Goal: Information Seeking & Learning: Learn about a topic

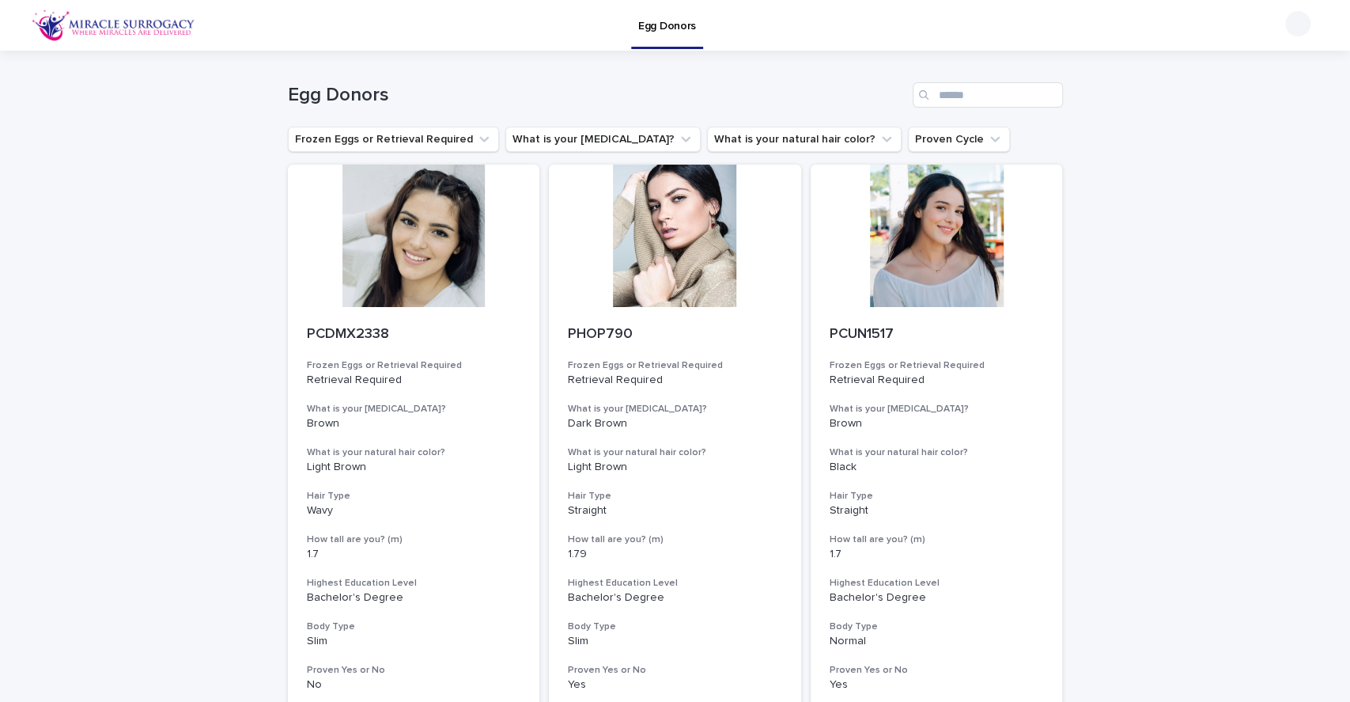
click at [783, 127] on button "What is your natural hair color?" at bounding box center [804, 139] width 195 height 25
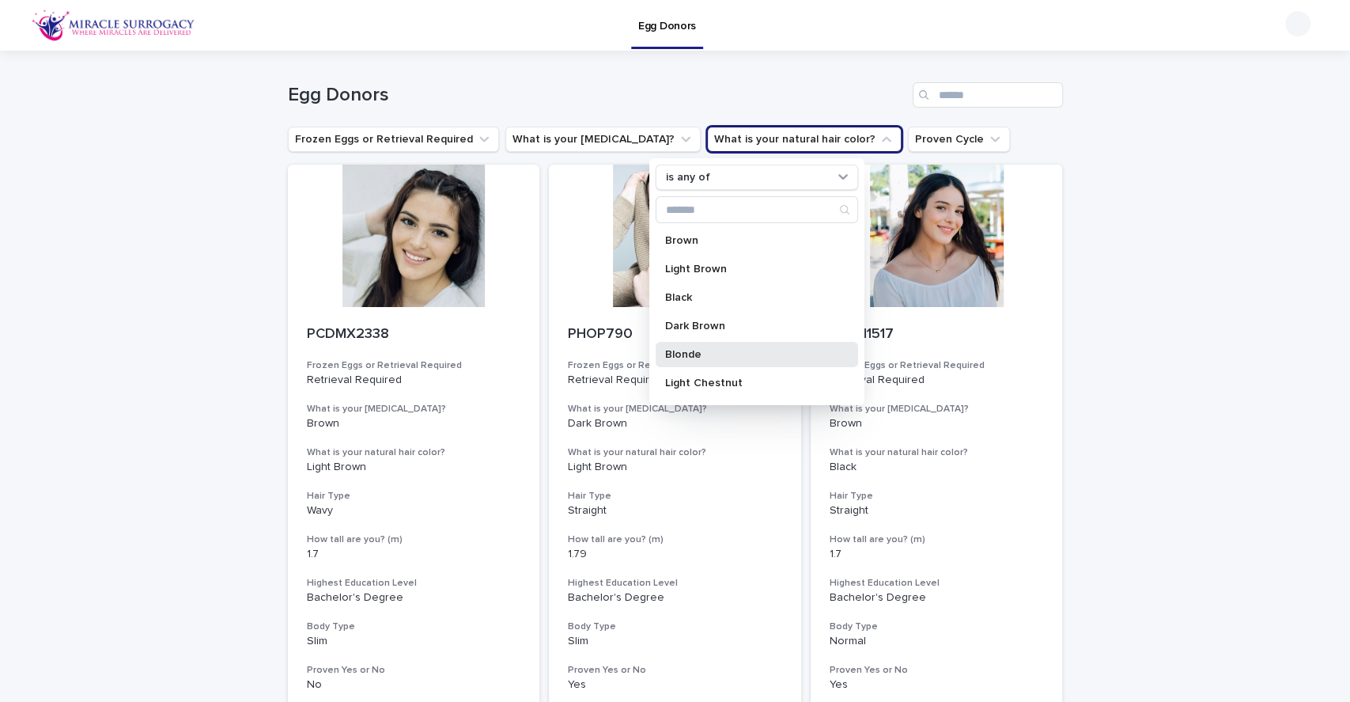
click at [709, 345] on div "Blonde" at bounding box center [756, 354] width 202 height 25
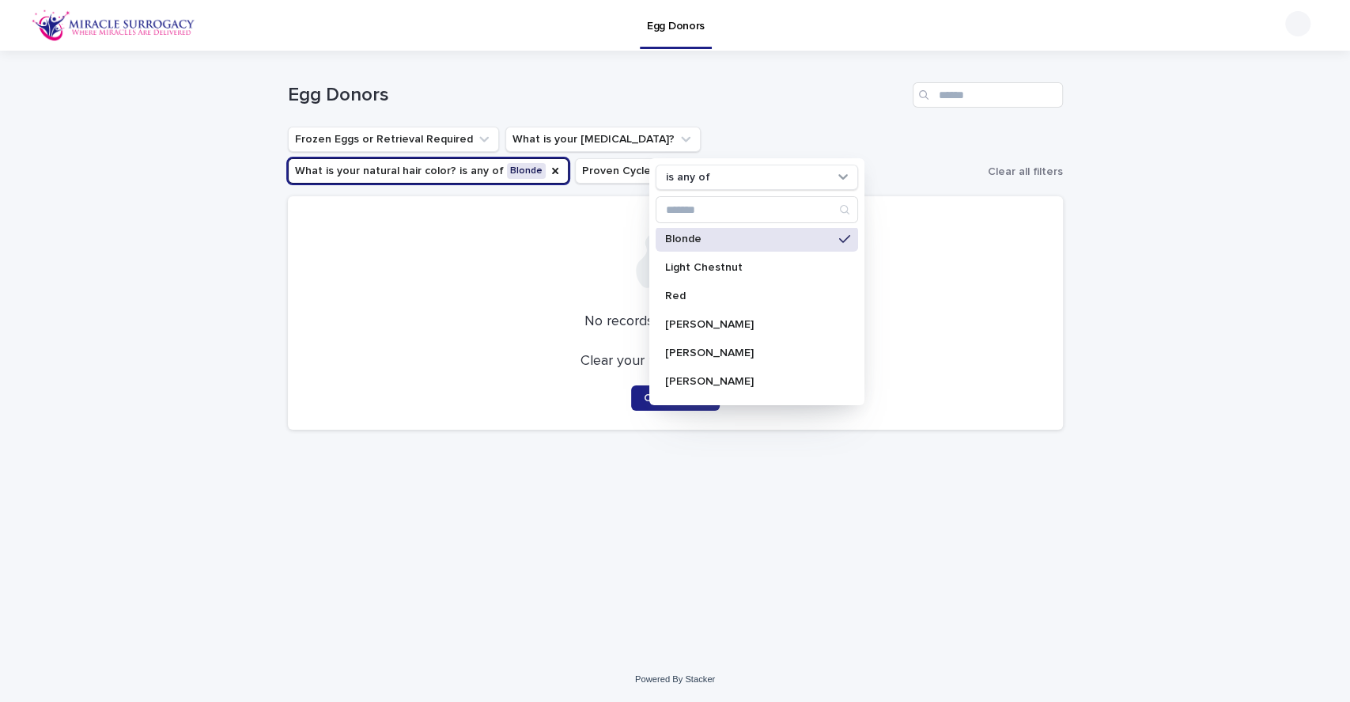
scroll to position [102, 0]
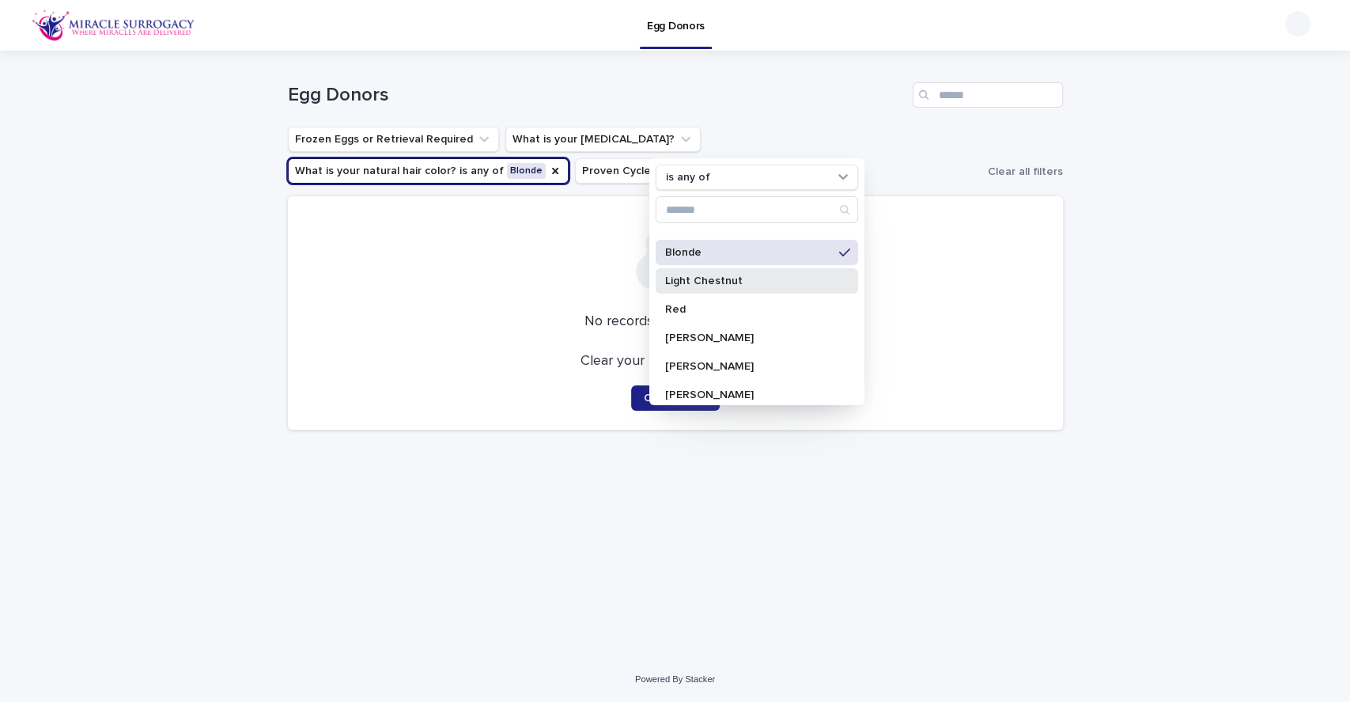
click at [753, 276] on p "Light Chestnut" at bounding box center [748, 280] width 168 height 11
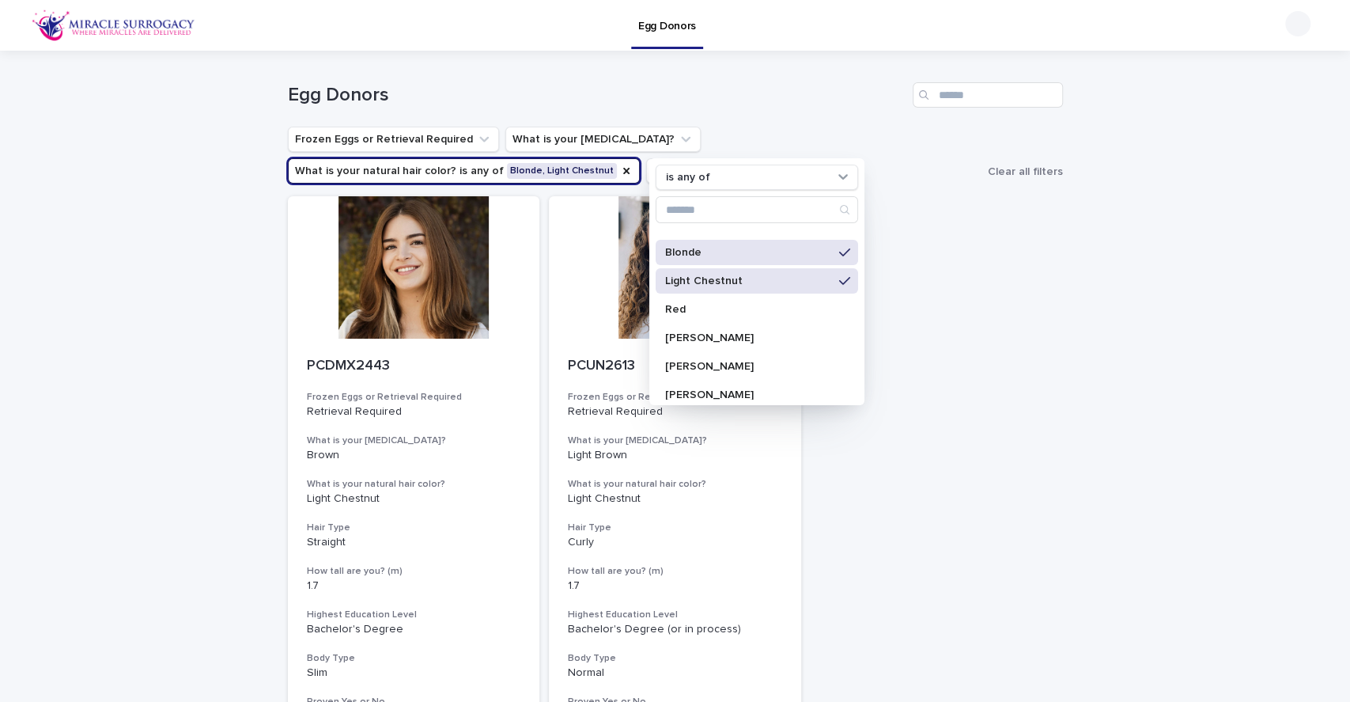
click at [984, 533] on div "PCDMX2443 Frozen Eggs or Retrieval Required Retrieval Required What is your eye…" at bounding box center [675, 469] width 775 height 546
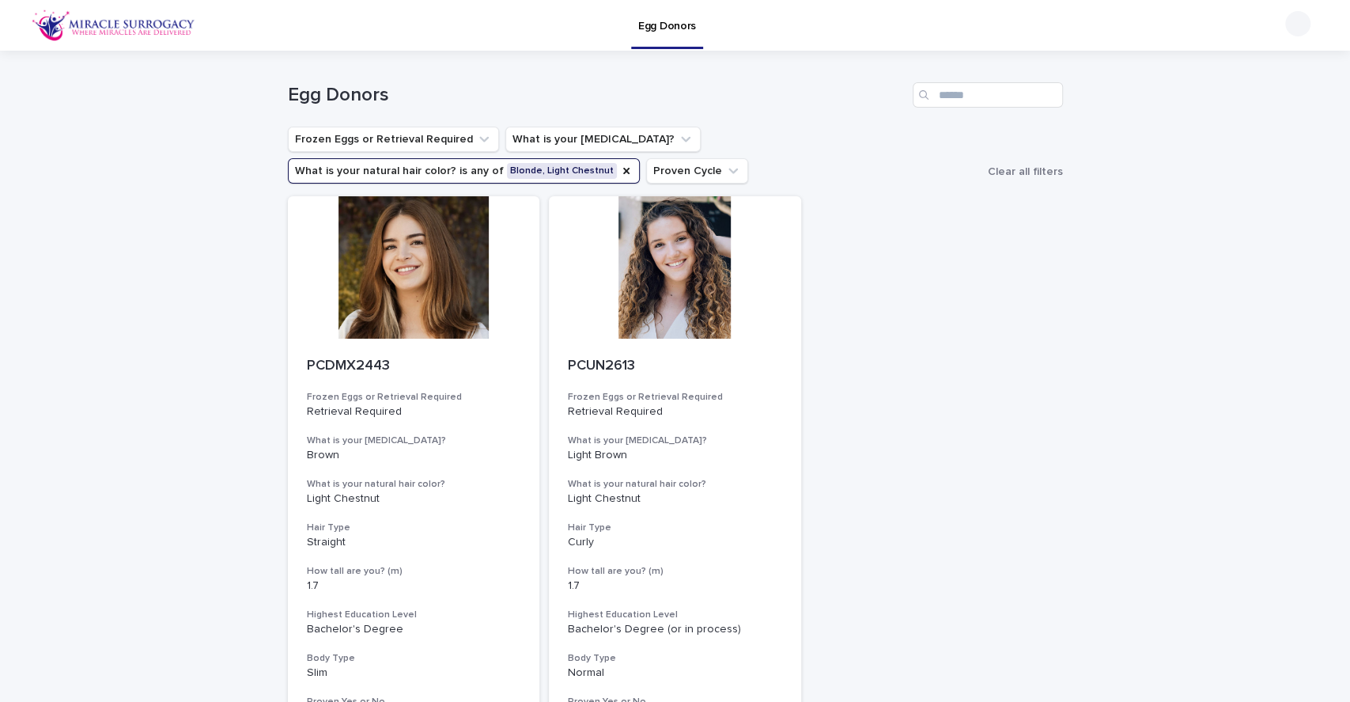
click at [361, 266] on div at bounding box center [414, 267] width 252 height 142
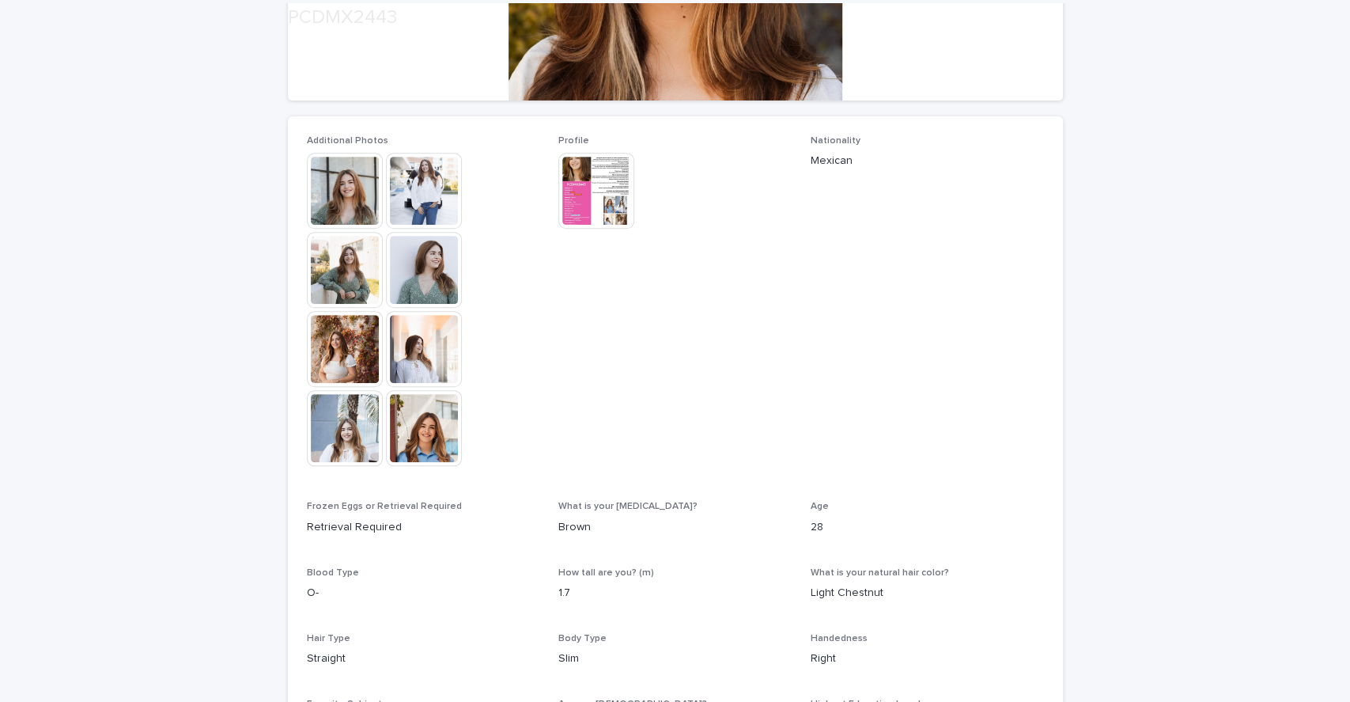
scroll to position [366, 0]
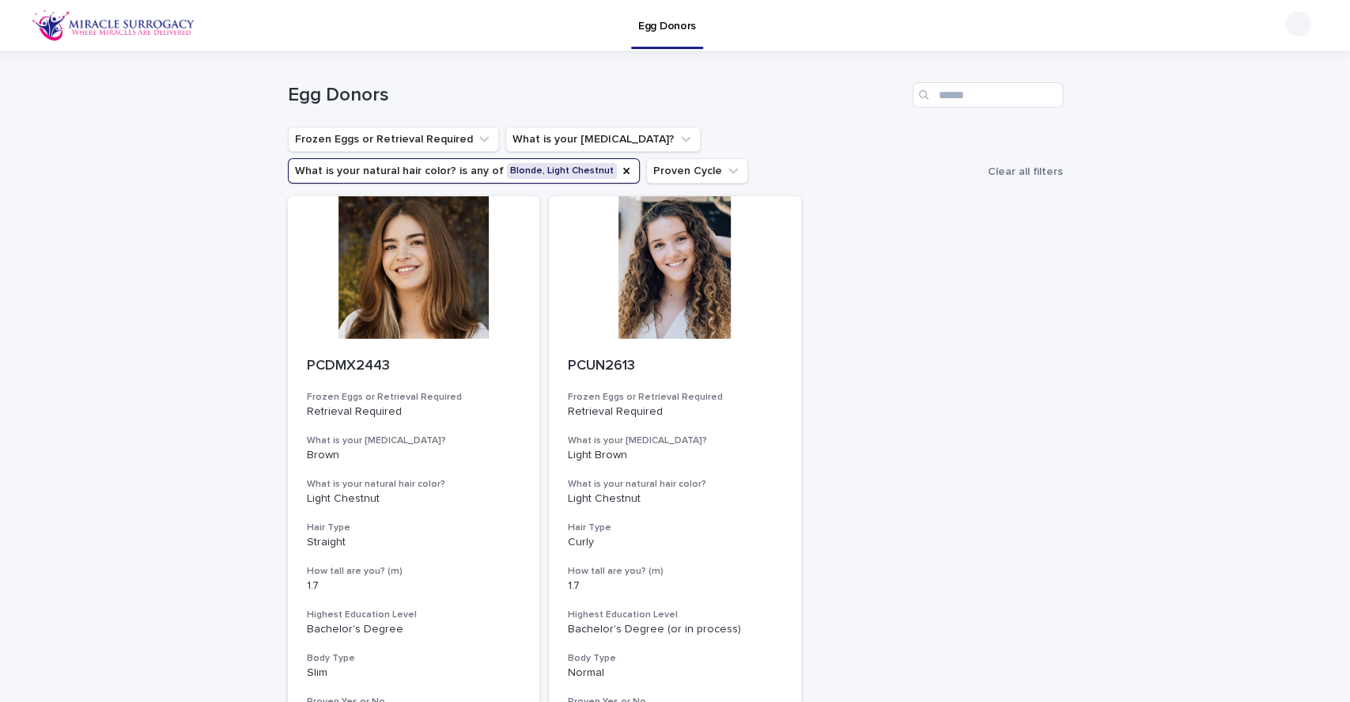
click at [633, 165] on icon "What is your natural hair color?" at bounding box center [626, 171] width 13 height 13
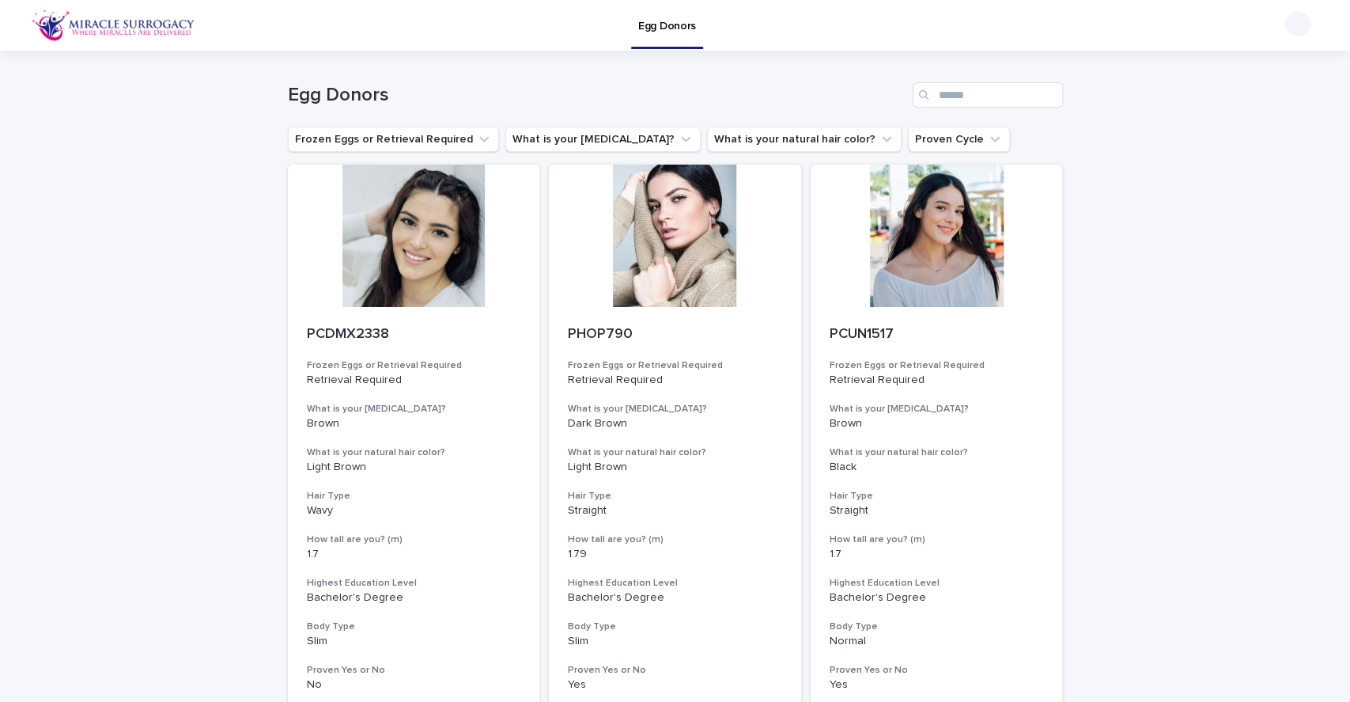
click at [729, 146] on button "What is your natural hair color?" at bounding box center [804, 139] width 195 height 25
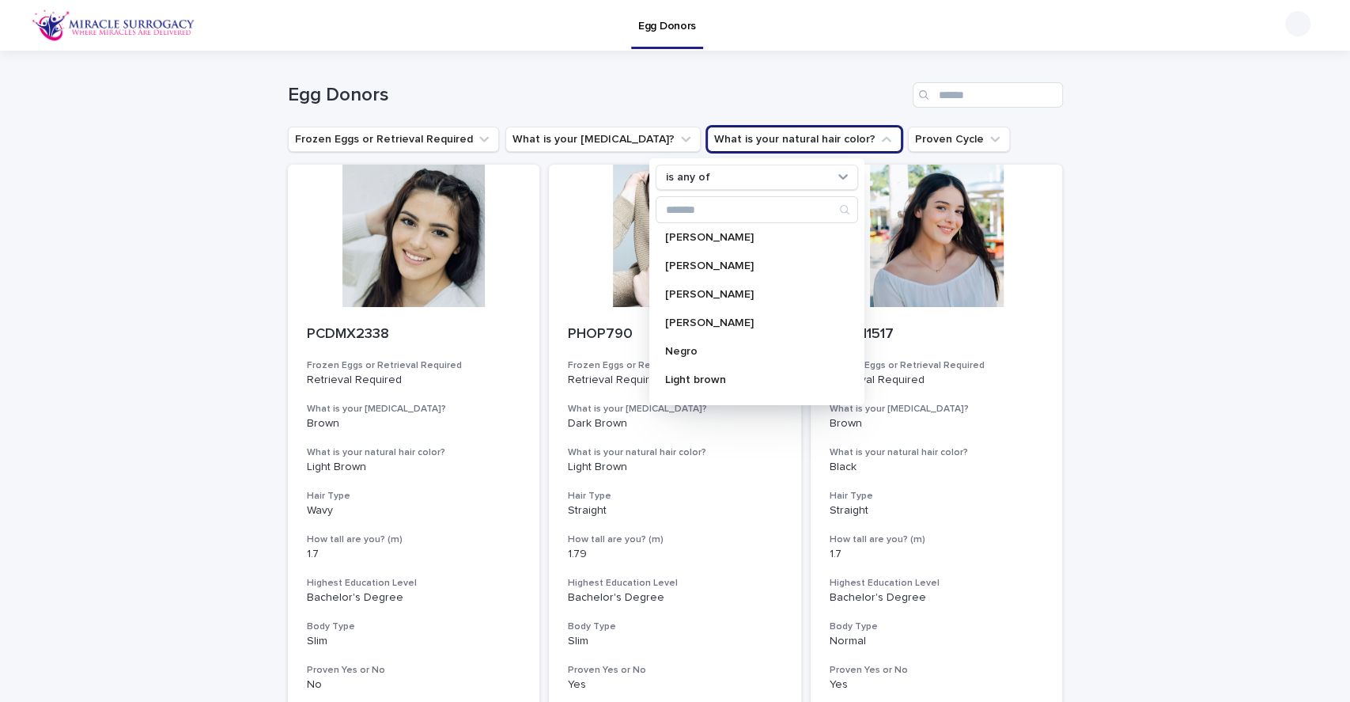
scroll to position [229, 0]
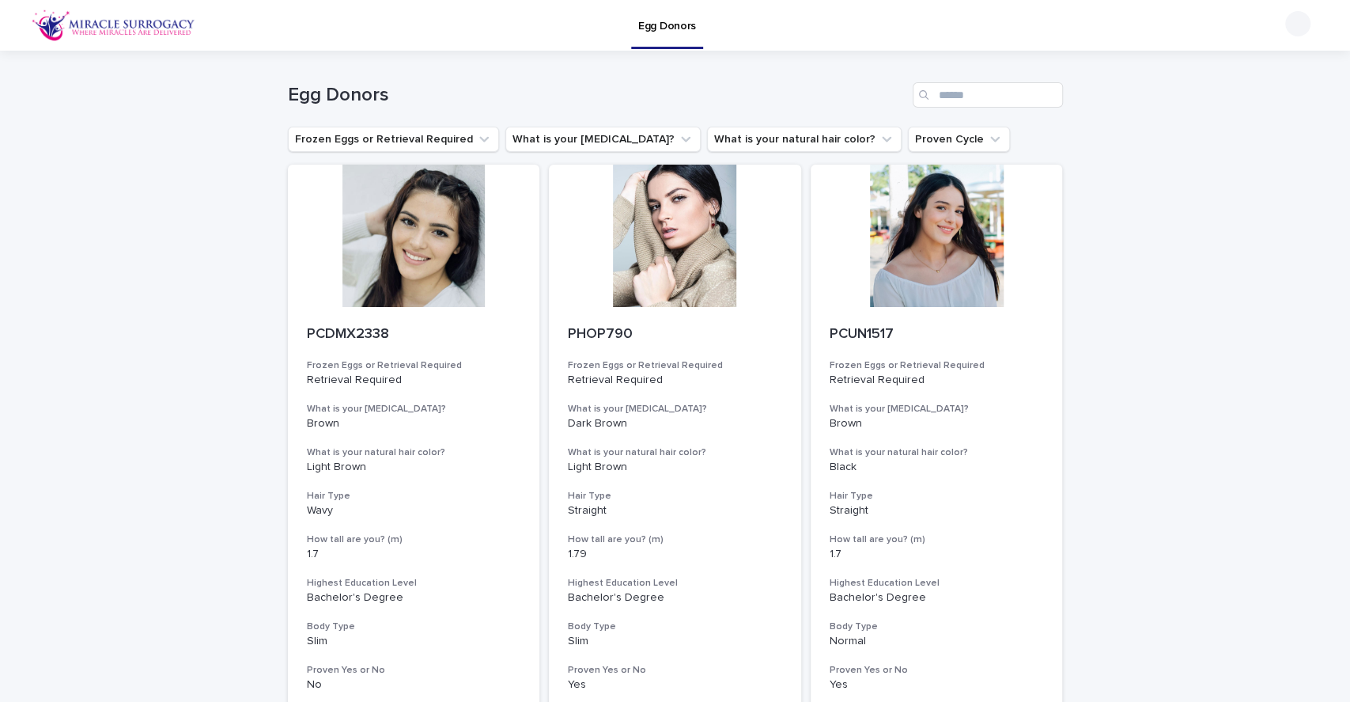
click at [555, 140] on button "What is your [MEDICAL_DATA]?" at bounding box center [602, 139] width 195 height 25
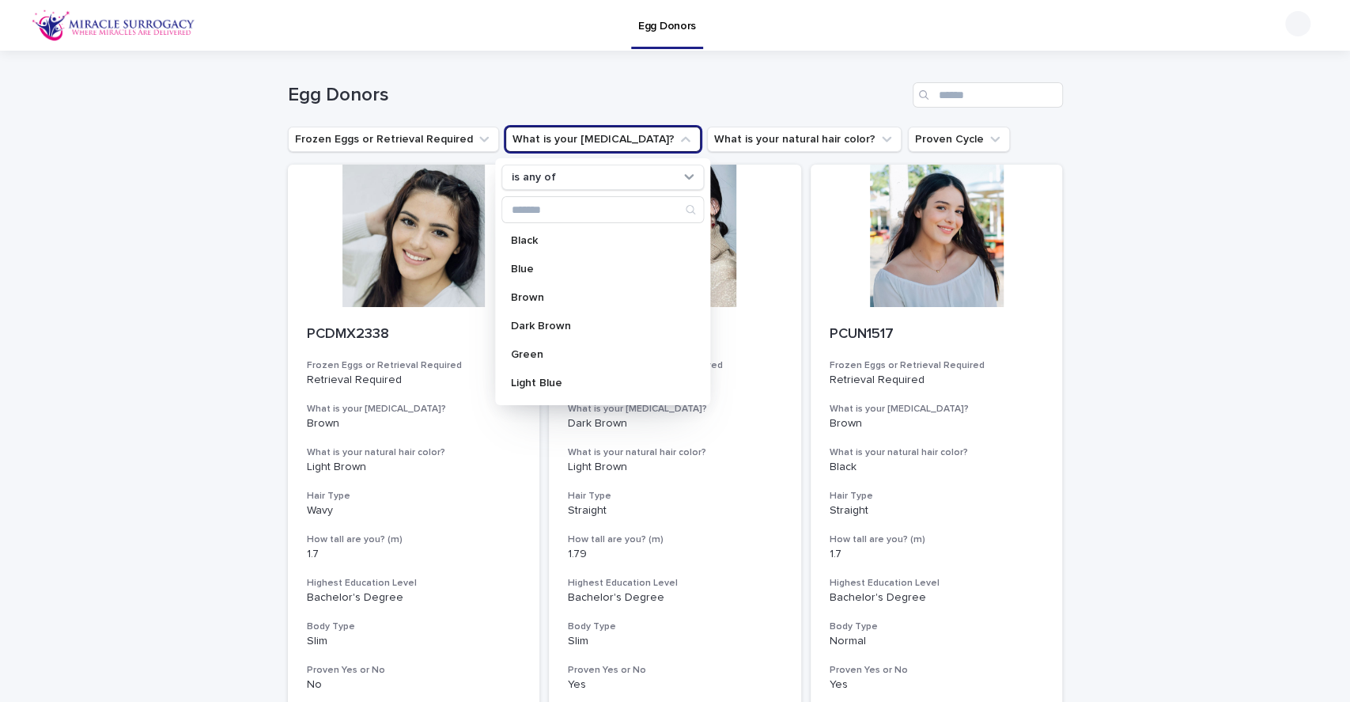
click at [569, 377] on p "Light Blue" at bounding box center [595, 382] width 168 height 11
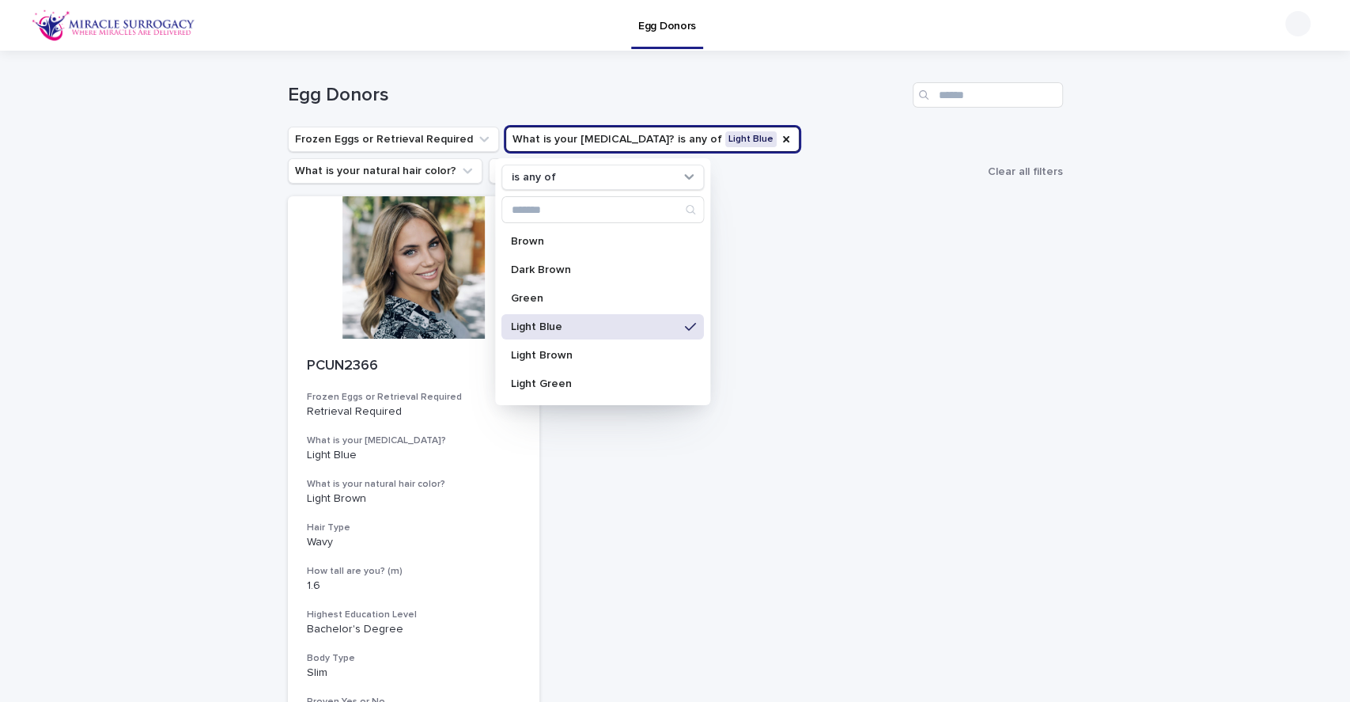
scroll to position [57, 0]
click at [603, 380] on p "Light Green" at bounding box center [595, 382] width 168 height 11
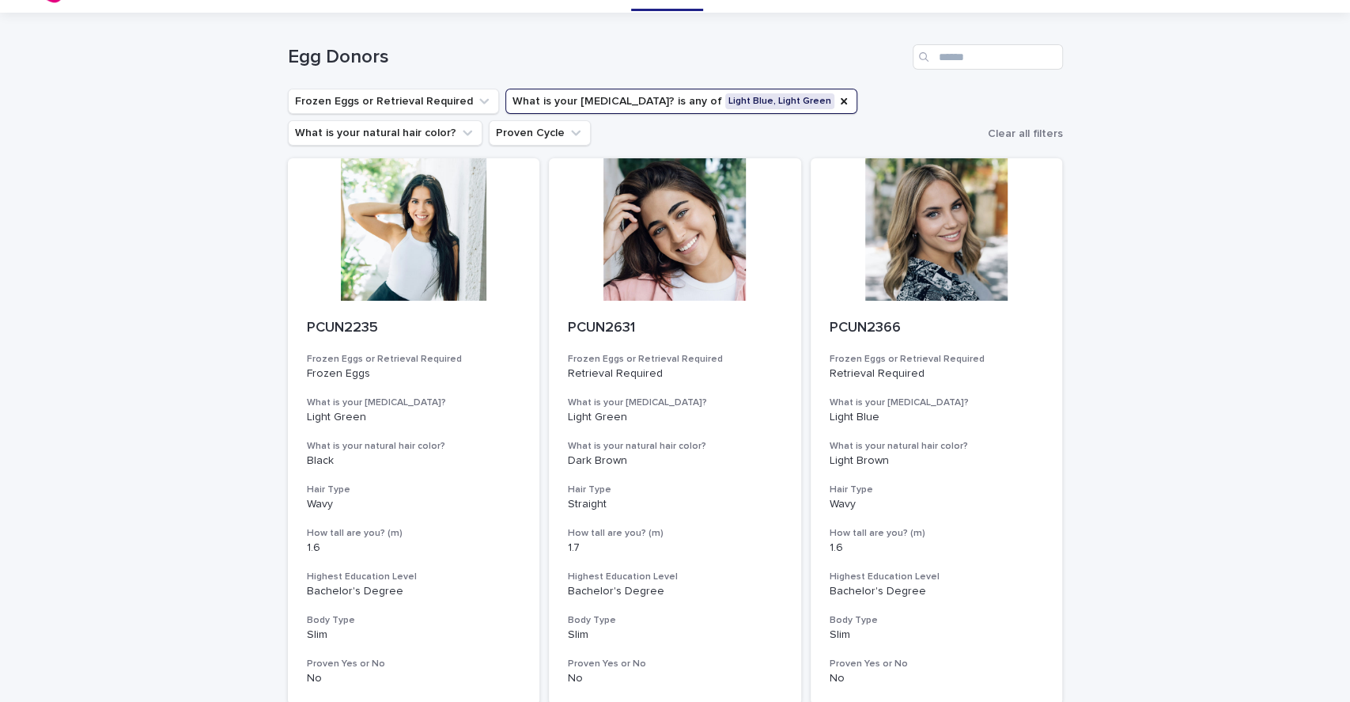
scroll to position [6, 0]
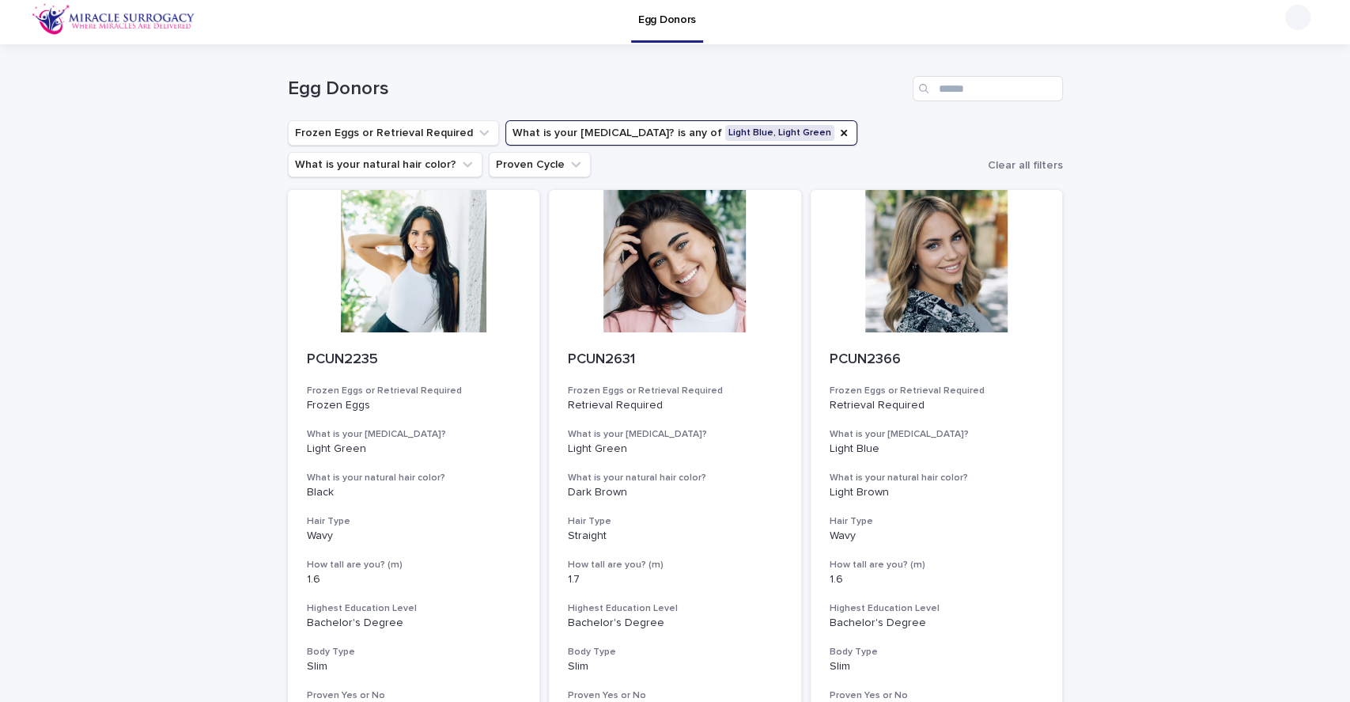
click at [943, 285] on div at bounding box center [937, 261] width 252 height 142
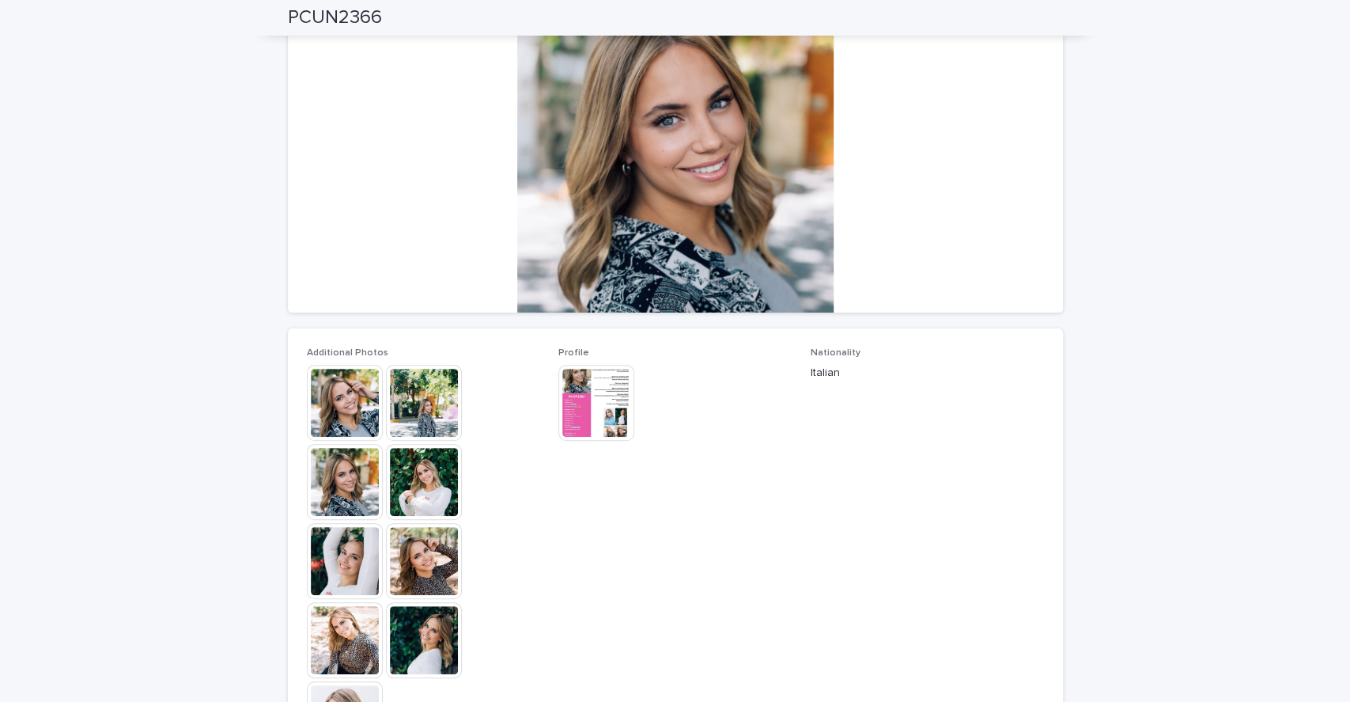
scroll to position [152, 0]
click at [582, 407] on img at bounding box center [596, 403] width 76 height 76
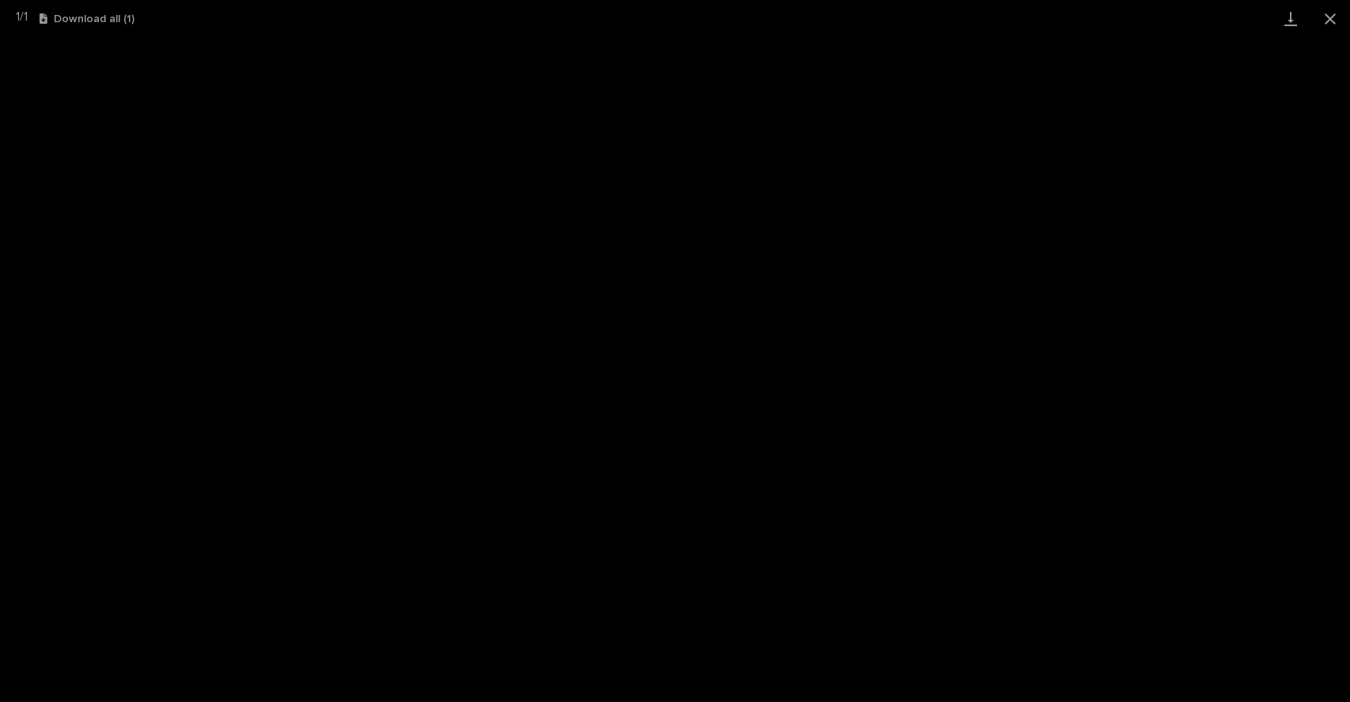
click at [1330, 23] on button "Close gallery" at bounding box center [1331, 18] width 40 height 37
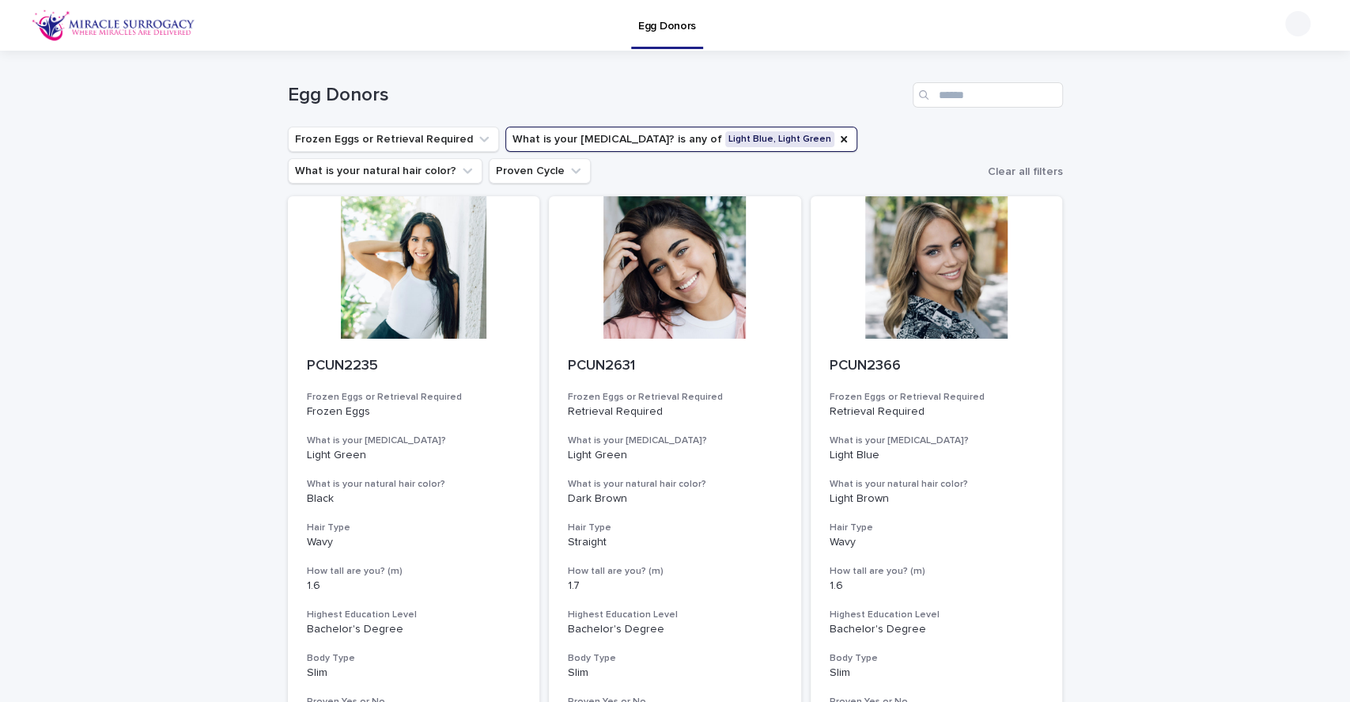
click at [838, 133] on icon "What is your eye color?" at bounding box center [844, 139] width 13 height 13
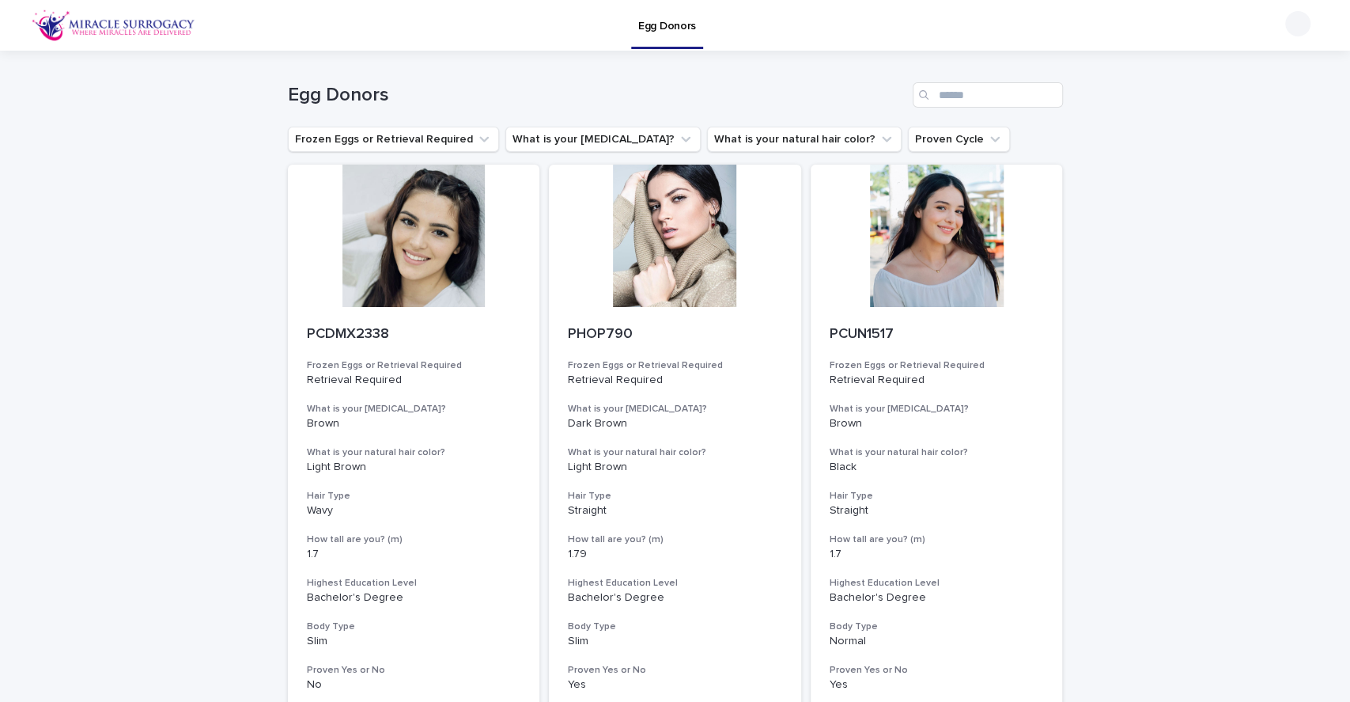
click at [596, 143] on button "What is your [MEDICAL_DATA]?" at bounding box center [602, 139] width 195 height 25
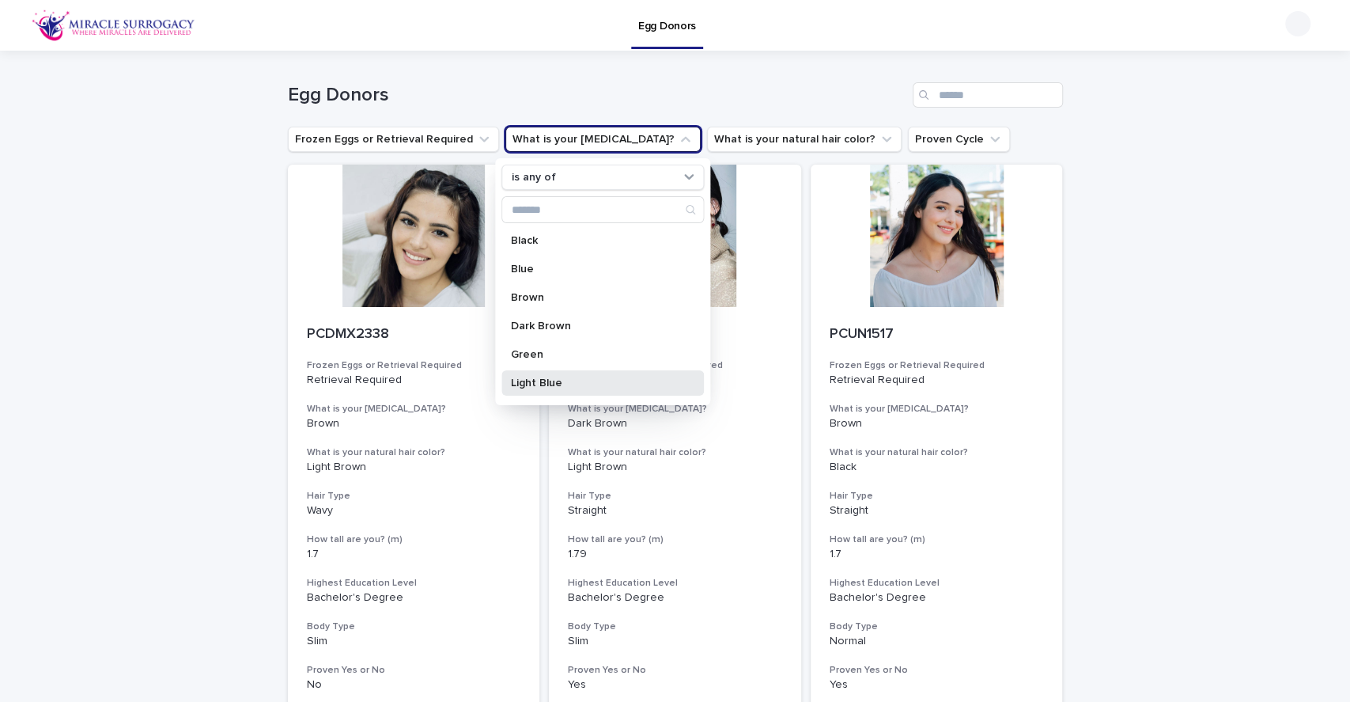
click at [565, 392] on div "Light Blue" at bounding box center [602, 382] width 202 height 25
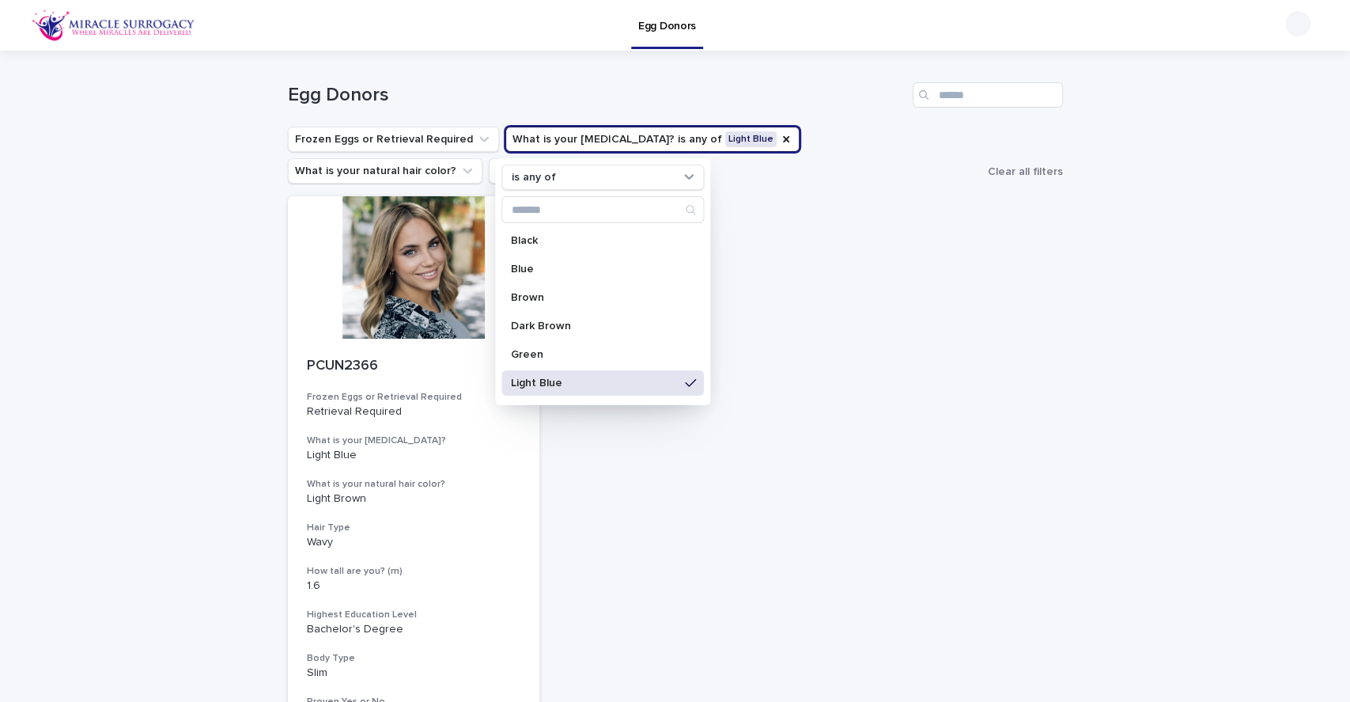
click at [712, 502] on div "PCUN2366 Frozen Eggs or Retrieval Required Retrieval Required What is your eye …" at bounding box center [675, 469] width 775 height 546
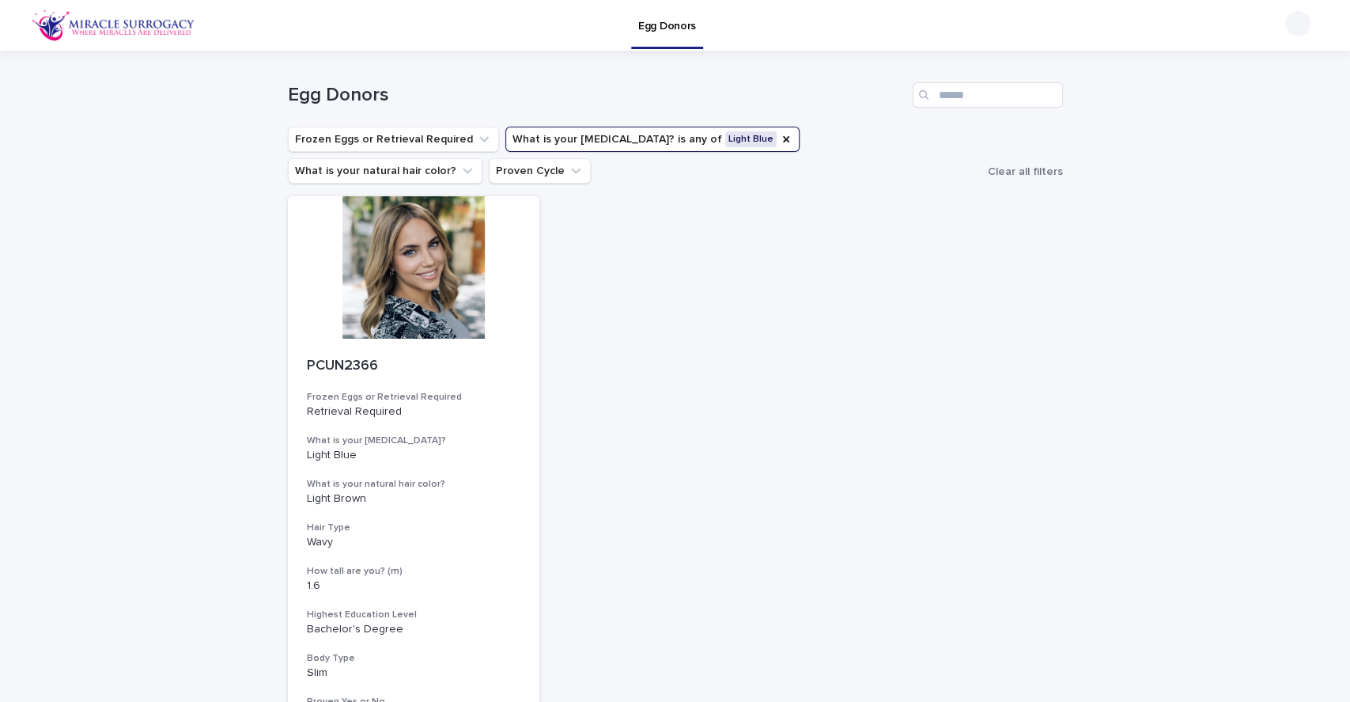
click at [780, 138] on icon "What is your eye color?" at bounding box center [786, 139] width 13 height 13
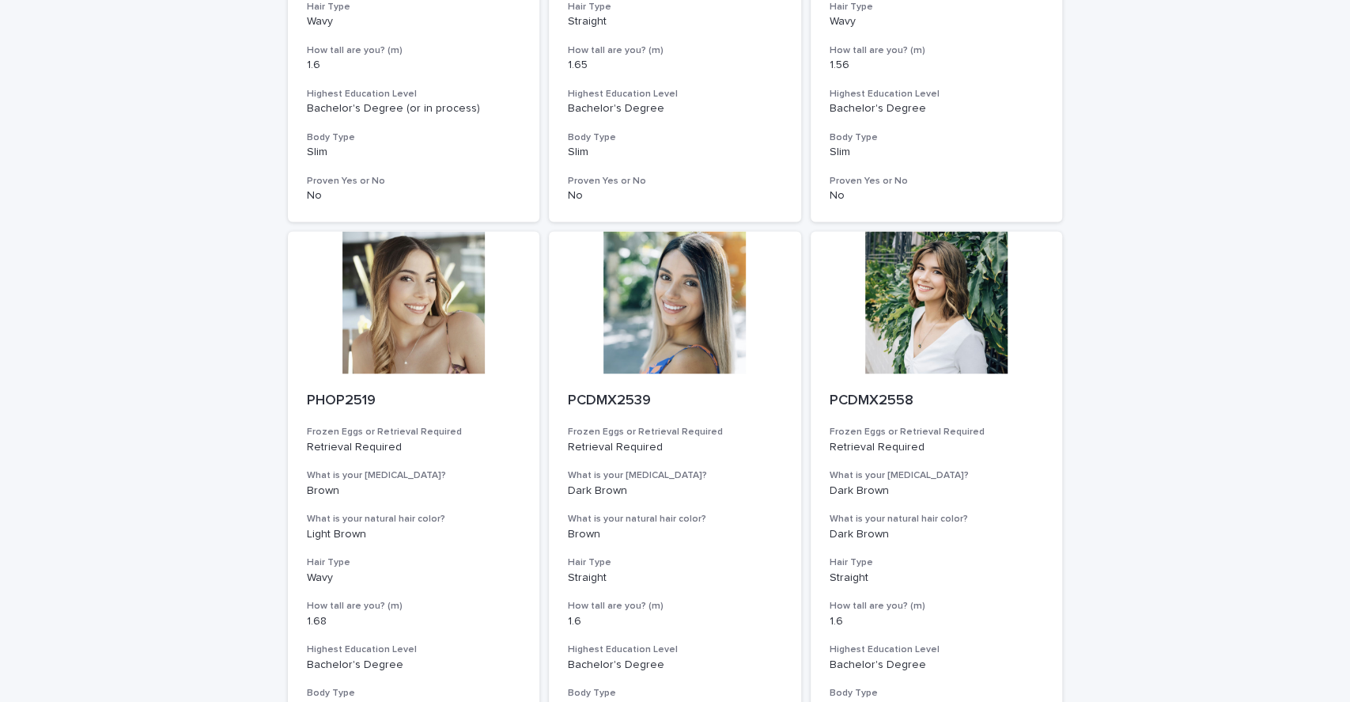
scroll to position [1836, 0]
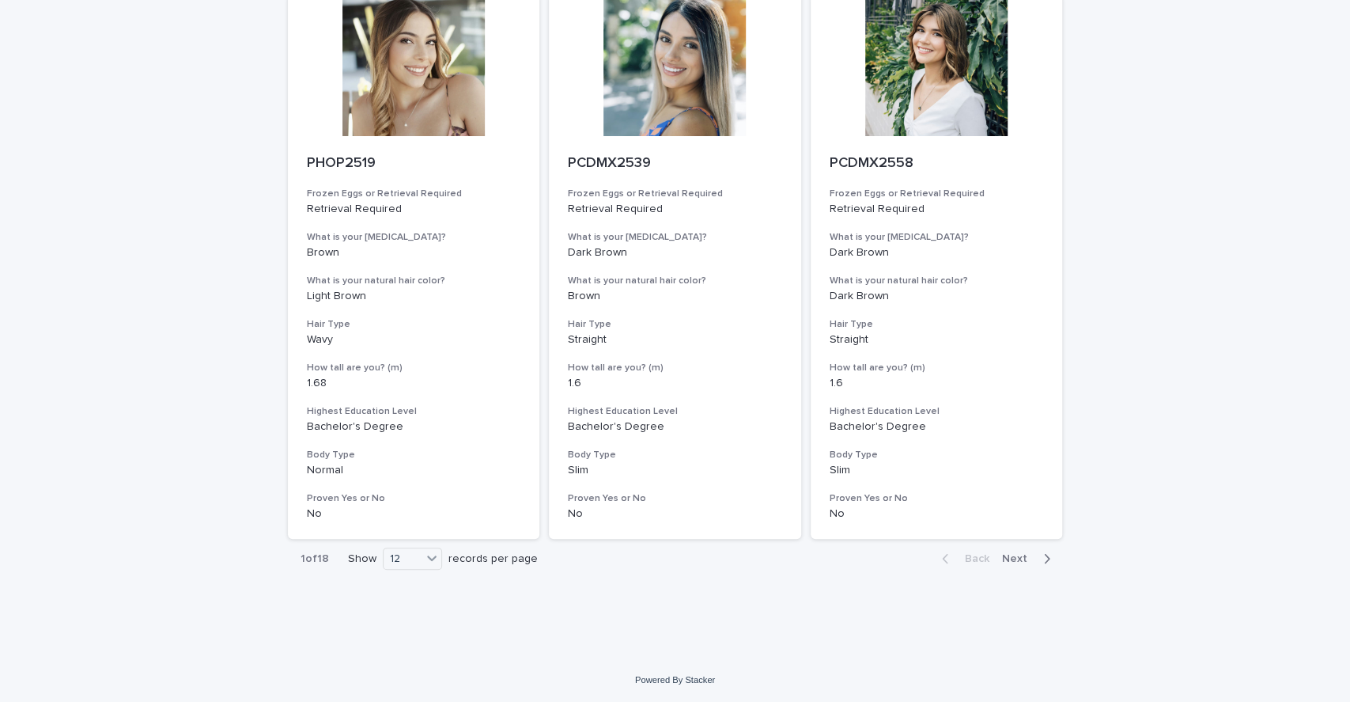
click at [1016, 553] on span "Next" at bounding box center [1019, 558] width 35 height 11
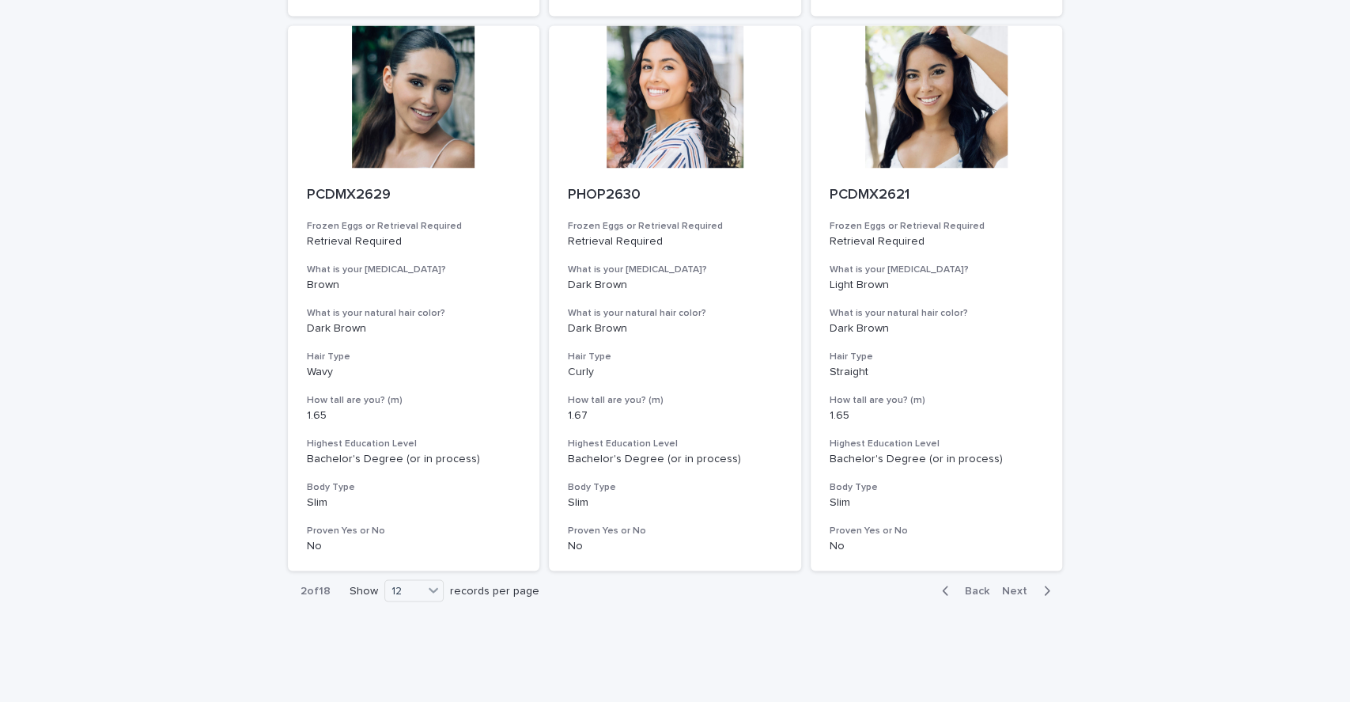
scroll to position [1815, 0]
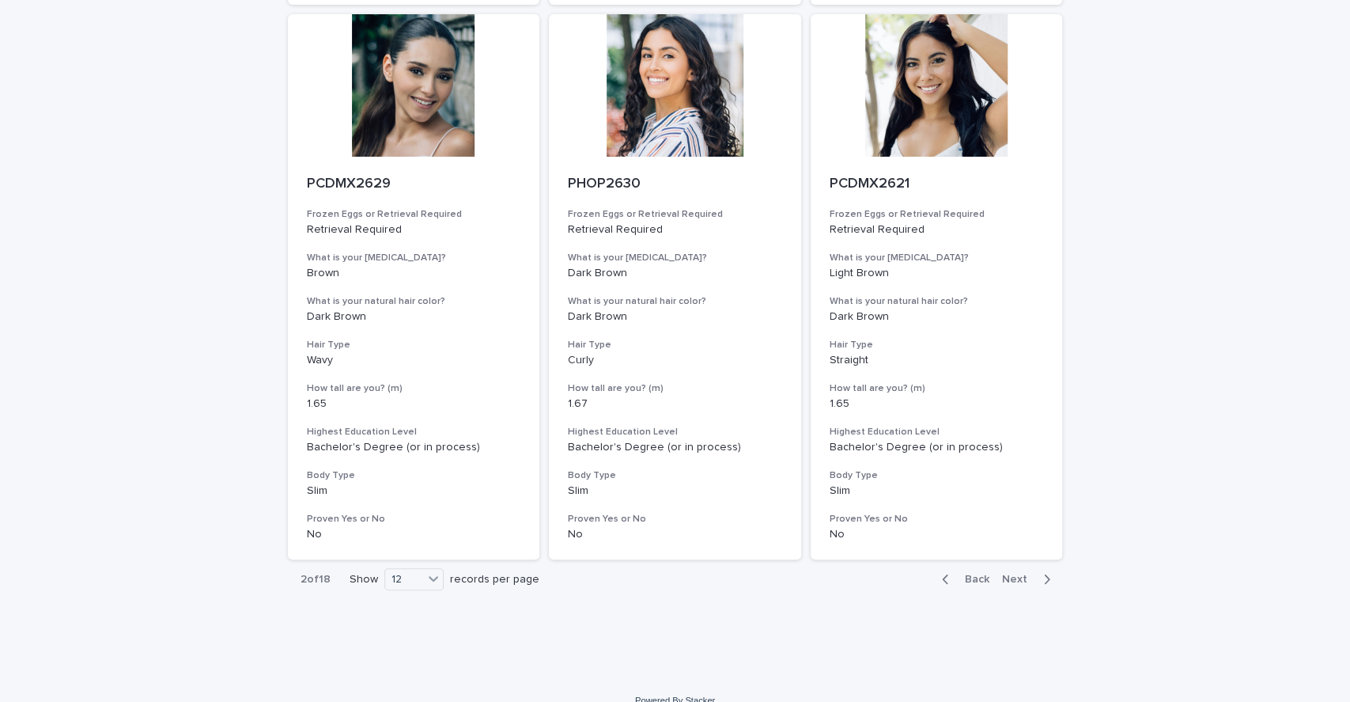
click at [1008, 575] on span "Next" at bounding box center [1019, 578] width 35 height 11
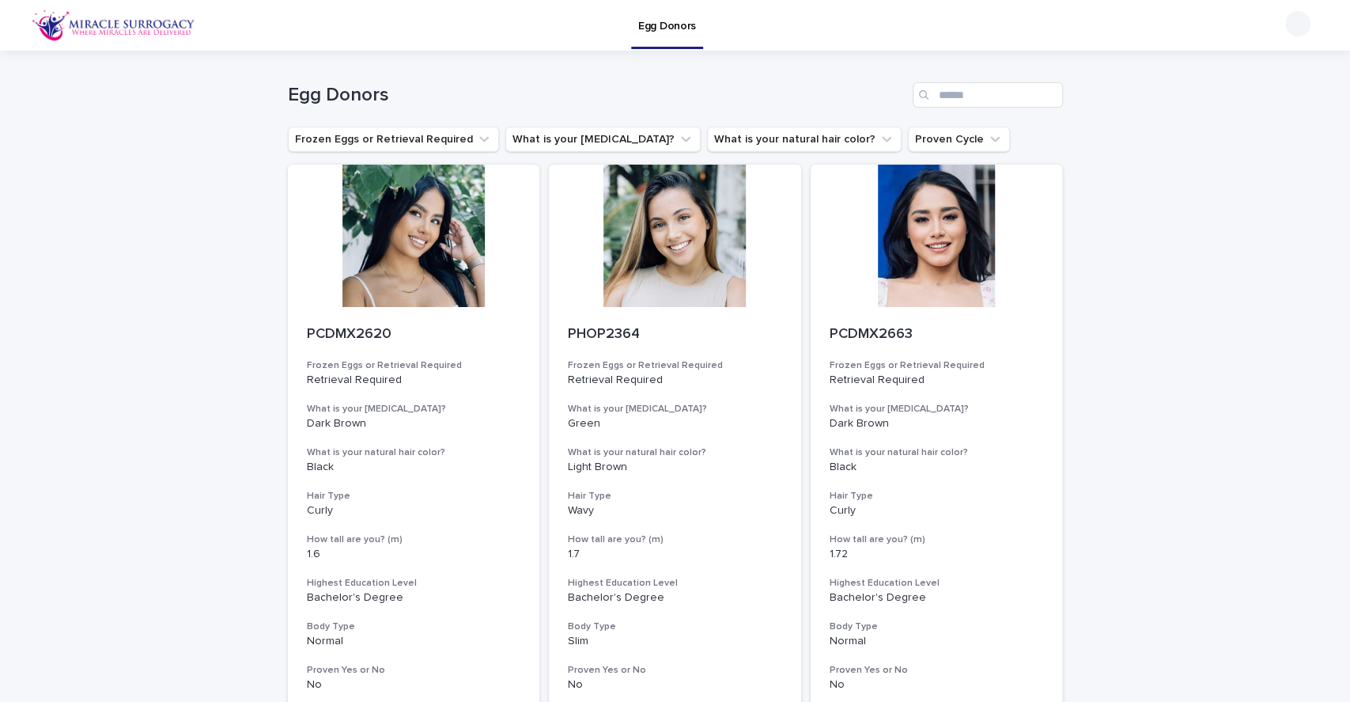
click at [683, 257] on div at bounding box center [675, 236] width 252 height 142
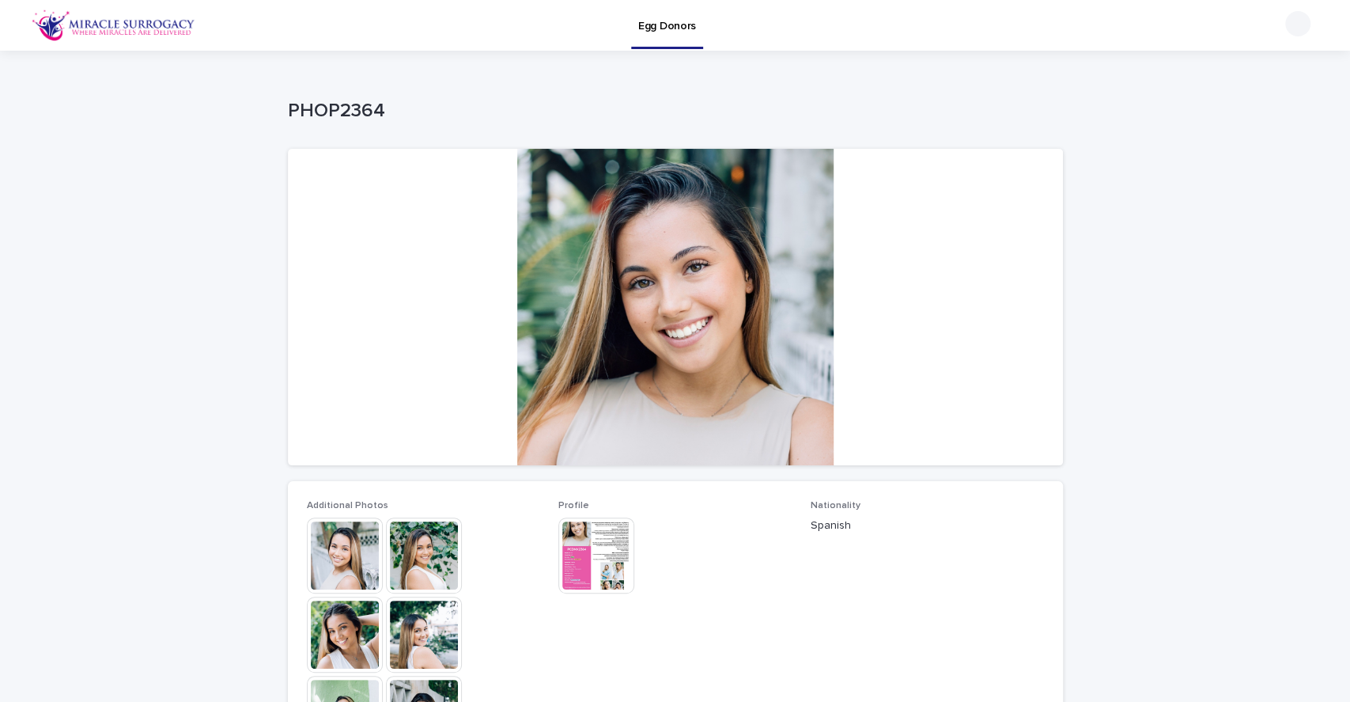
click at [411, 556] on img at bounding box center [424, 555] width 76 height 76
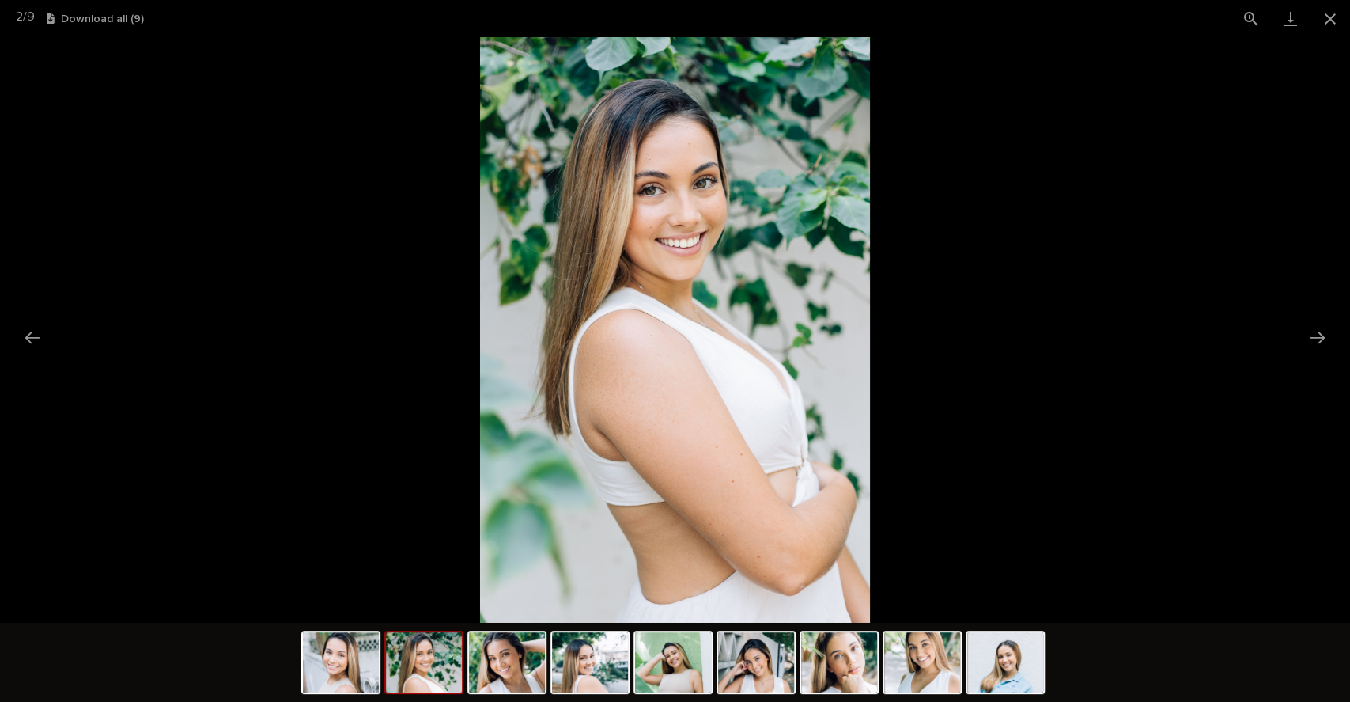
click at [1319, 335] on button "Next slide" at bounding box center [1317, 337] width 33 height 31
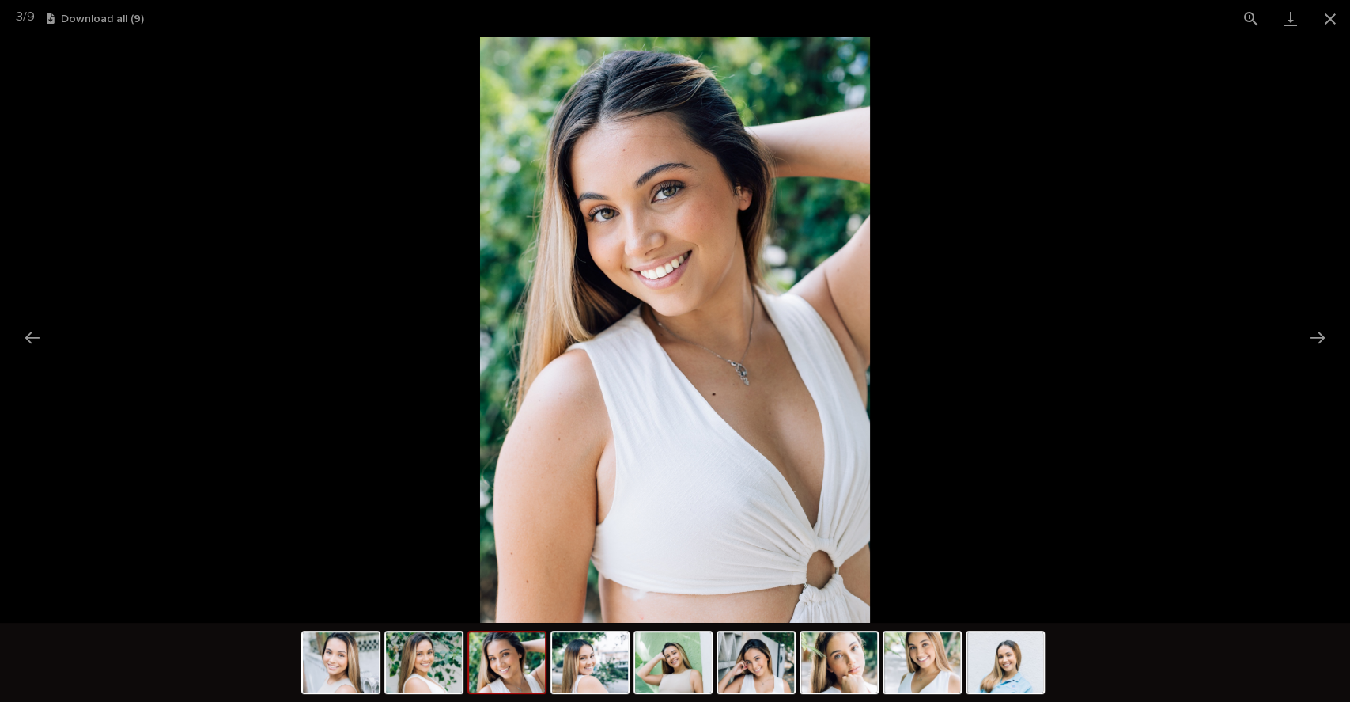
click at [1319, 335] on button "Next slide" at bounding box center [1317, 337] width 33 height 31
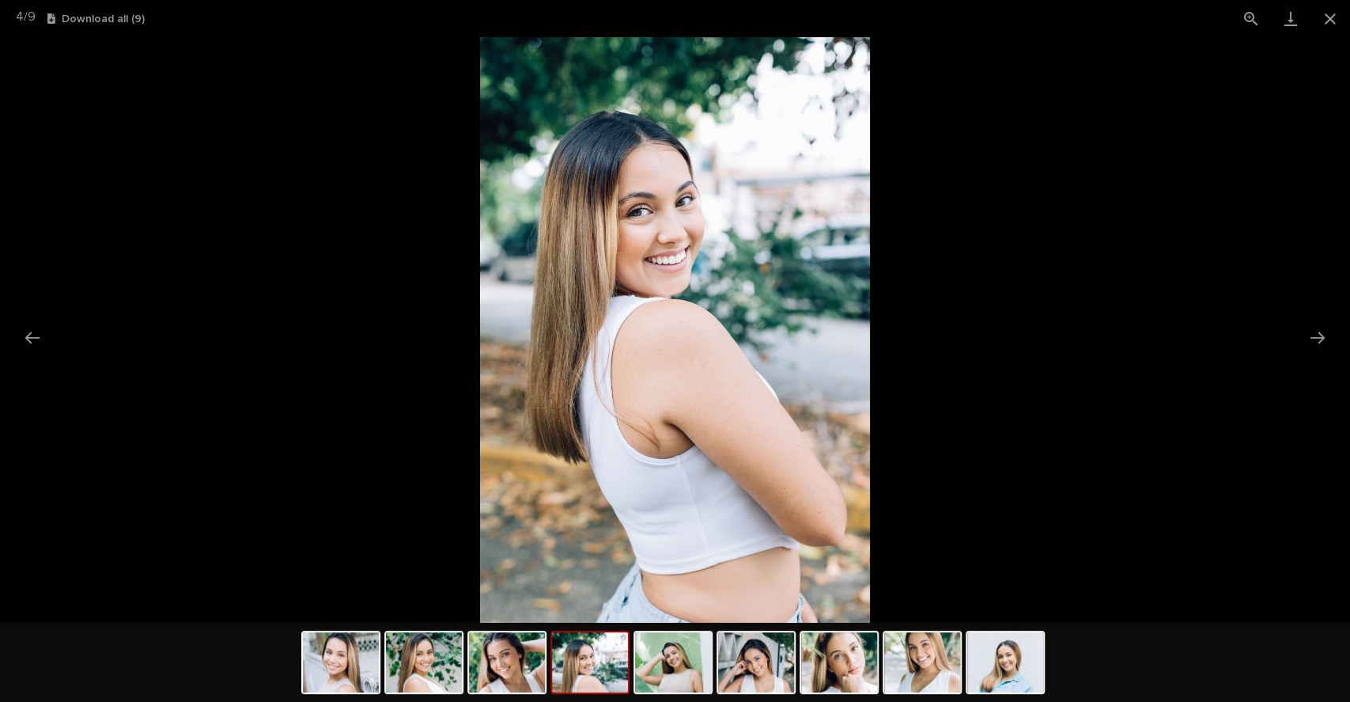
click at [1319, 335] on button "Next slide" at bounding box center [1317, 337] width 33 height 31
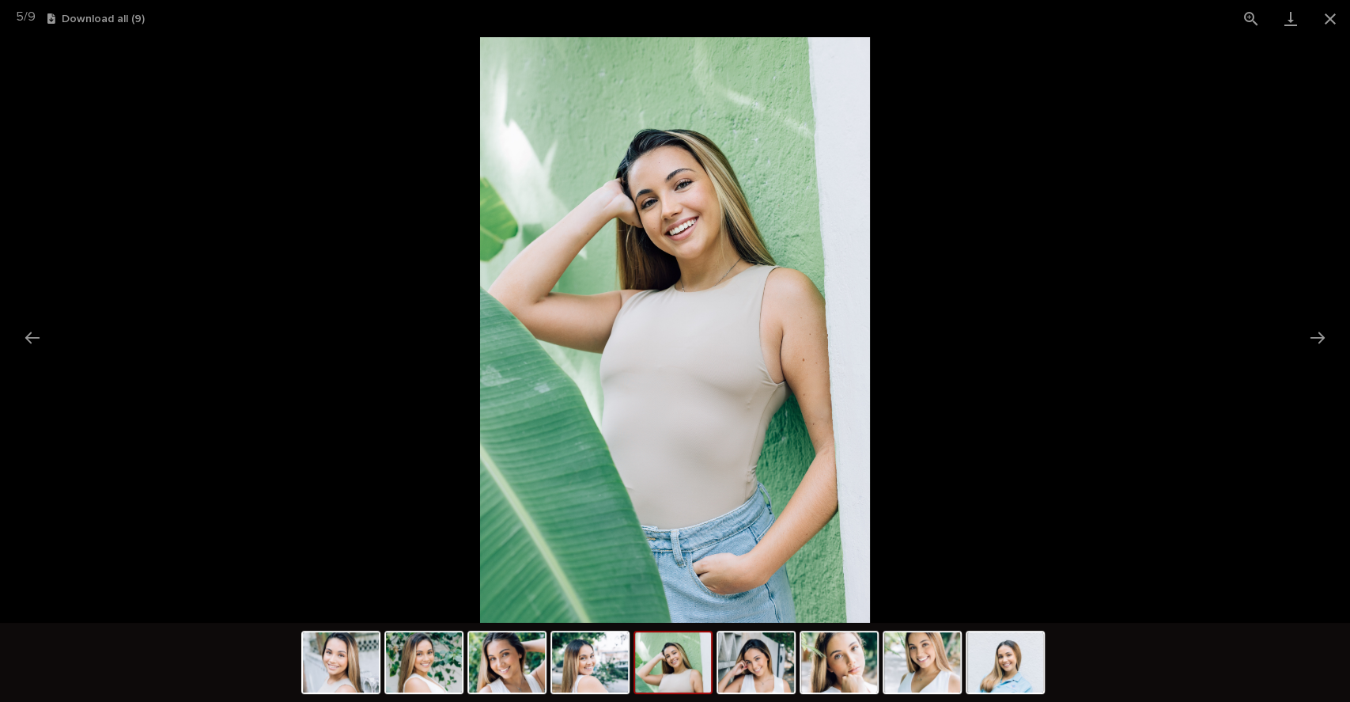
click at [1319, 335] on button "Next slide" at bounding box center [1317, 337] width 33 height 31
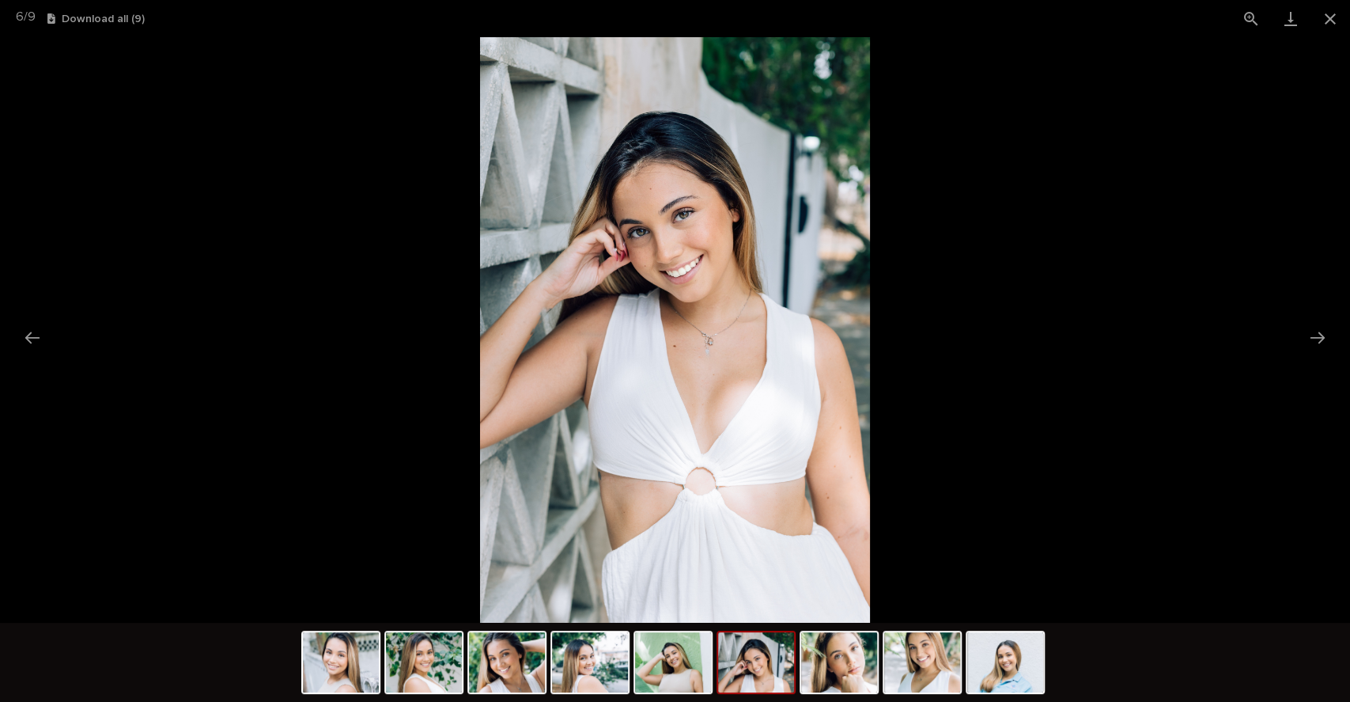
click at [1319, 335] on button "Next slide" at bounding box center [1317, 337] width 33 height 31
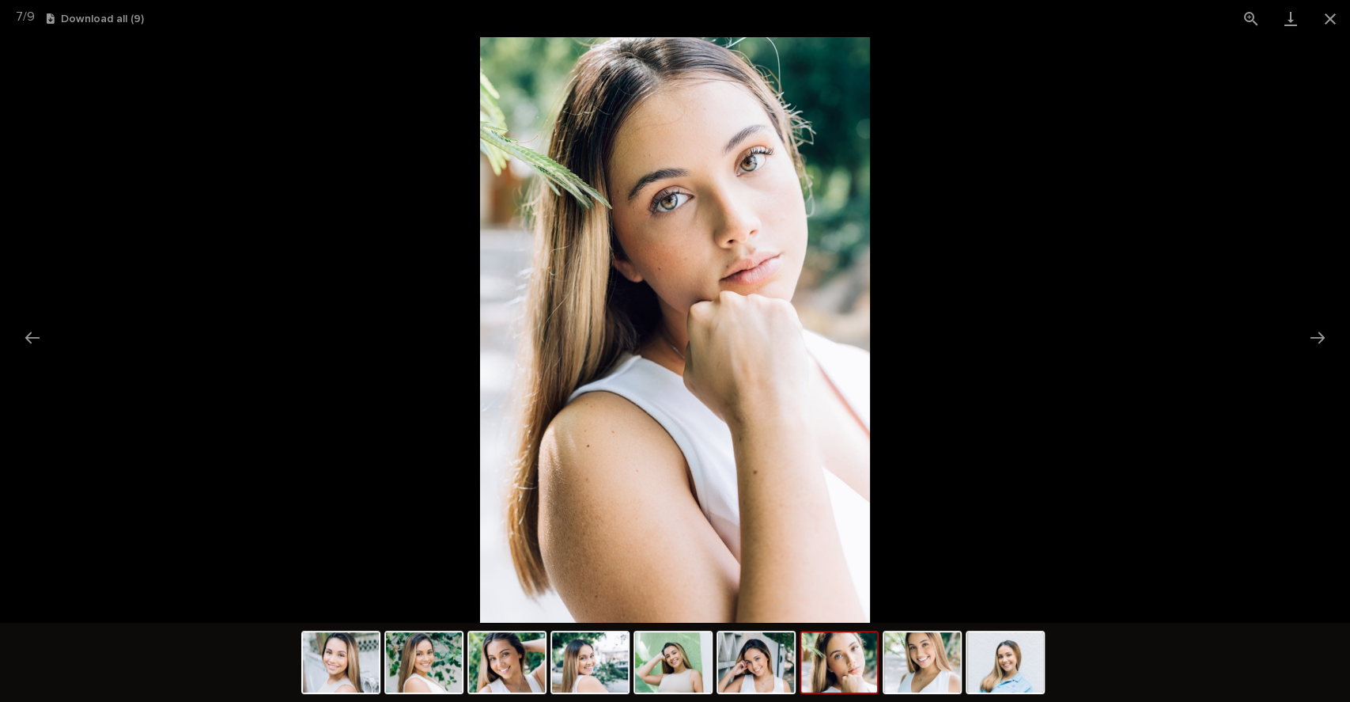
click at [1319, 335] on button "Next slide" at bounding box center [1317, 337] width 33 height 31
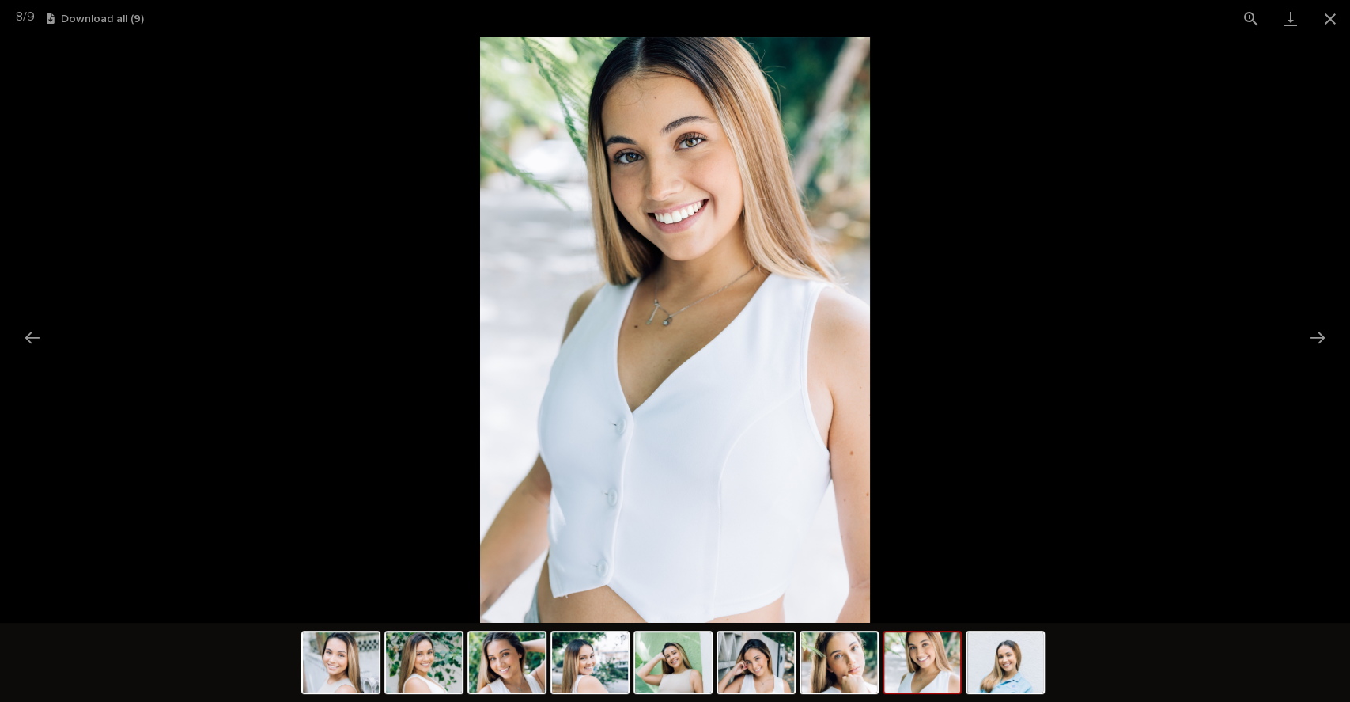
click at [1330, 21] on button "Close gallery" at bounding box center [1331, 18] width 40 height 37
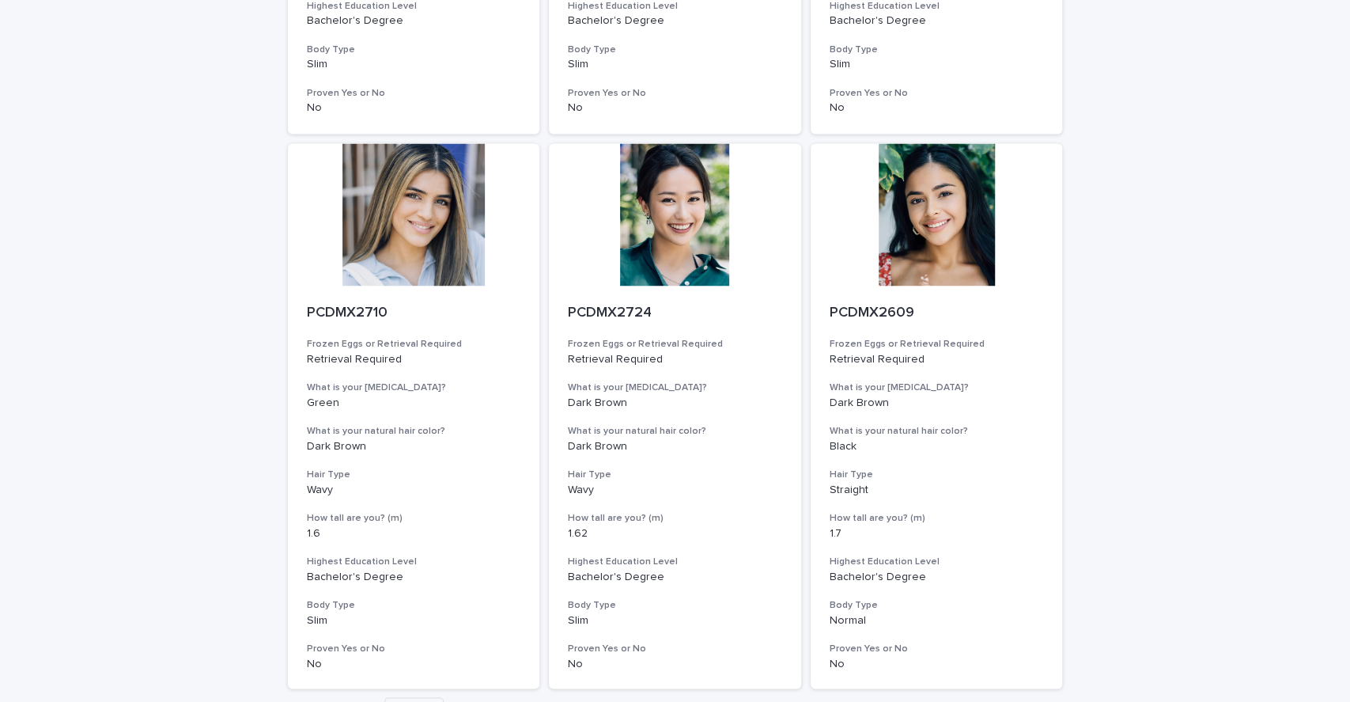
scroll to position [1716, 0]
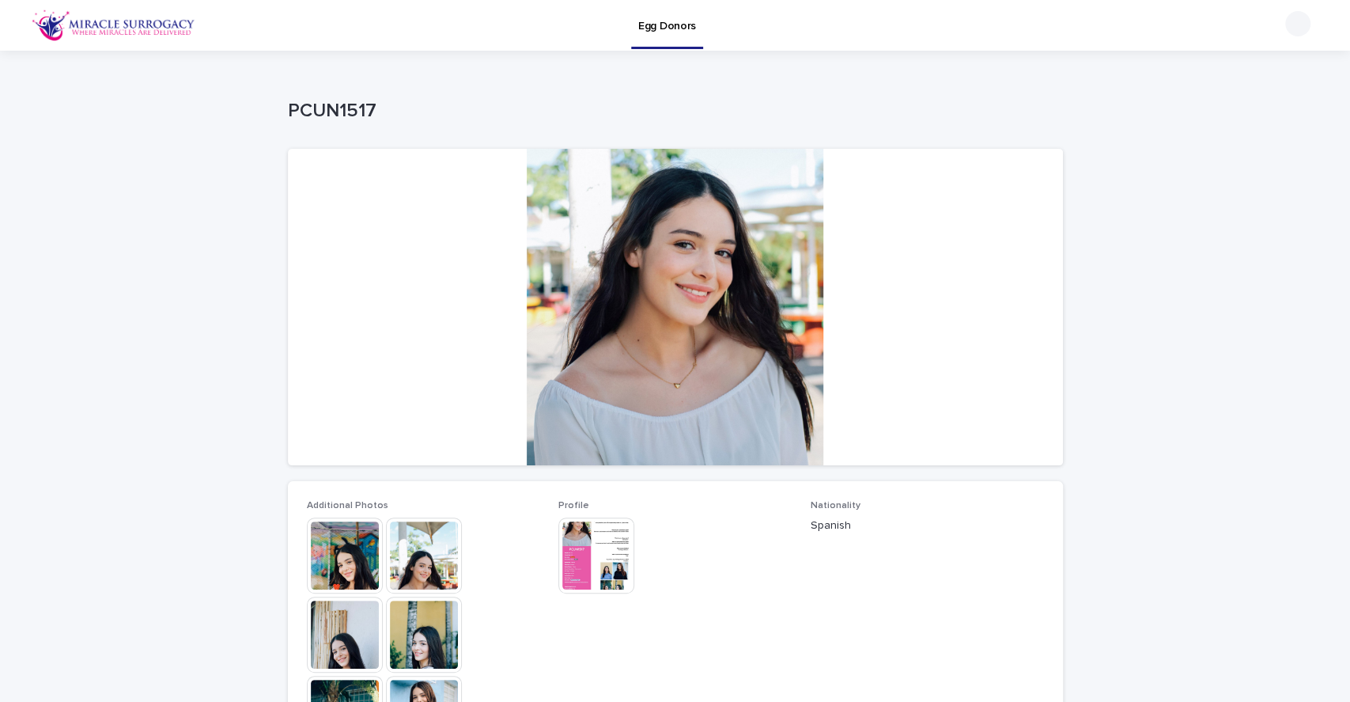
click at [166, 28] on img at bounding box center [114, 25] width 164 height 32
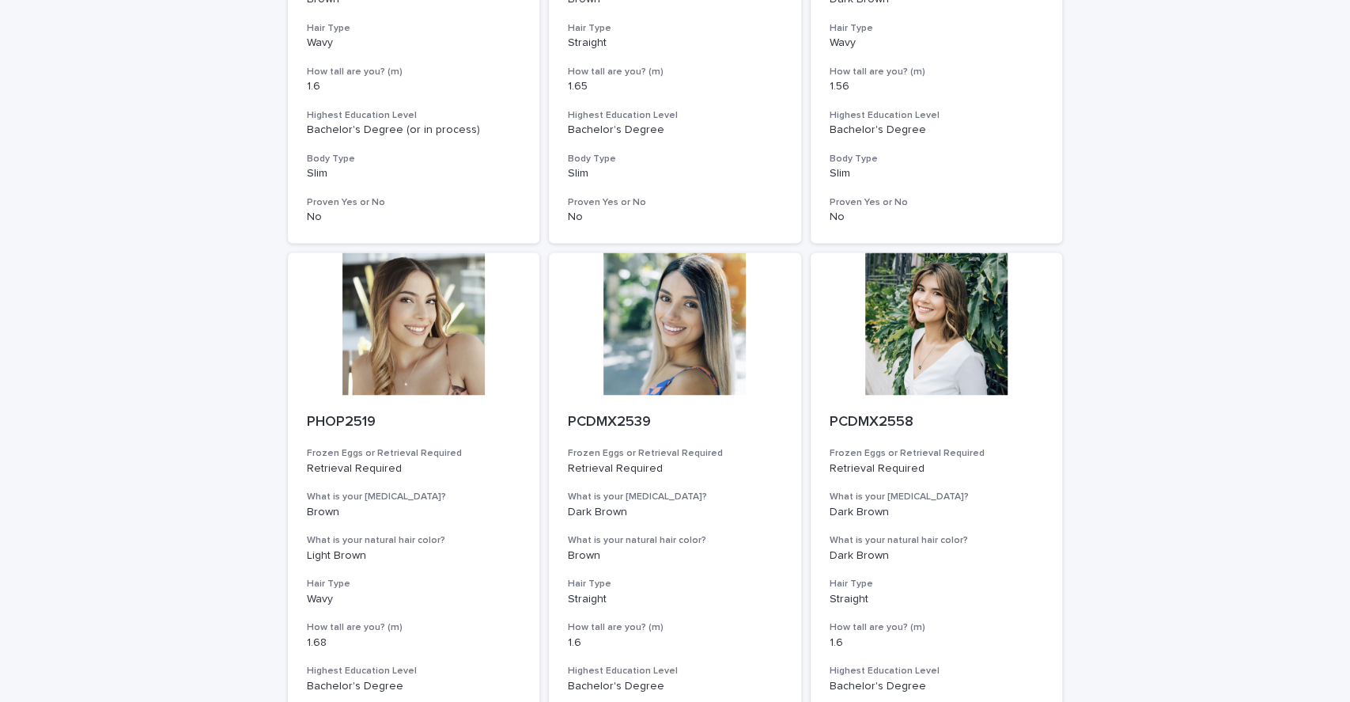
scroll to position [1836, 0]
